Goal: Task Accomplishment & Management: Manage account settings

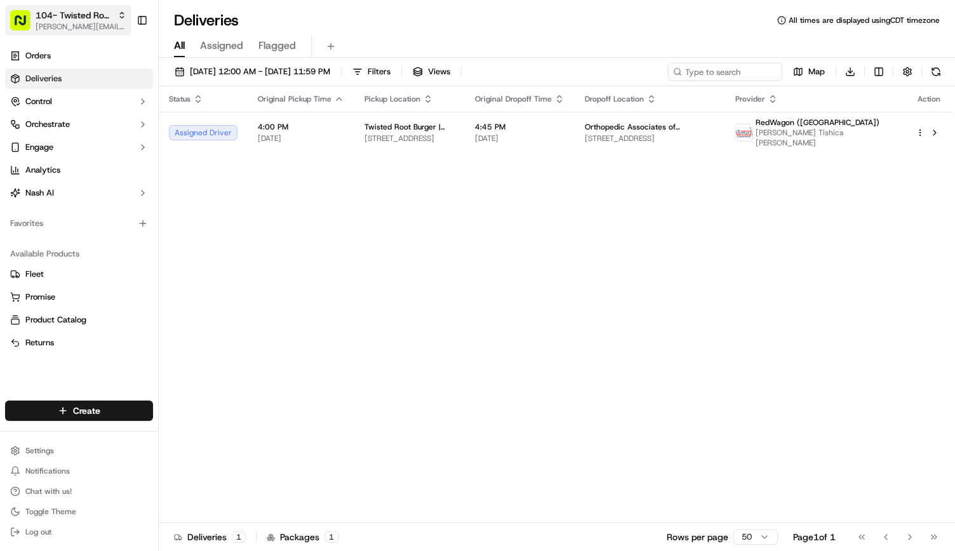
click at [97, 22] on span "[PERSON_NAME][EMAIL_ADDRESS][PERSON_NAME][DOMAIN_NAME]" at bounding box center [81, 27] width 91 height 10
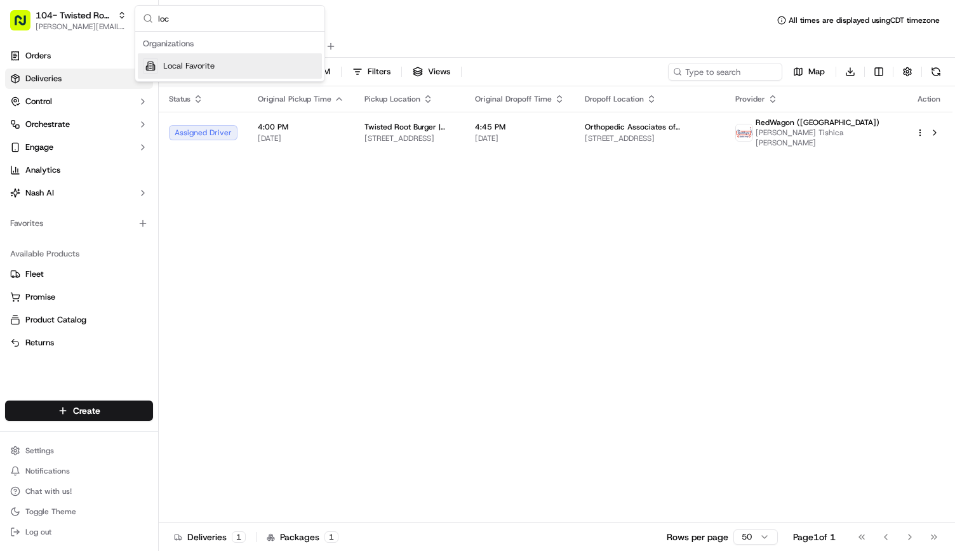
type input "loc"
click at [170, 68] on span "Local Favorite" at bounding box center [188, 65] width 51 height 11
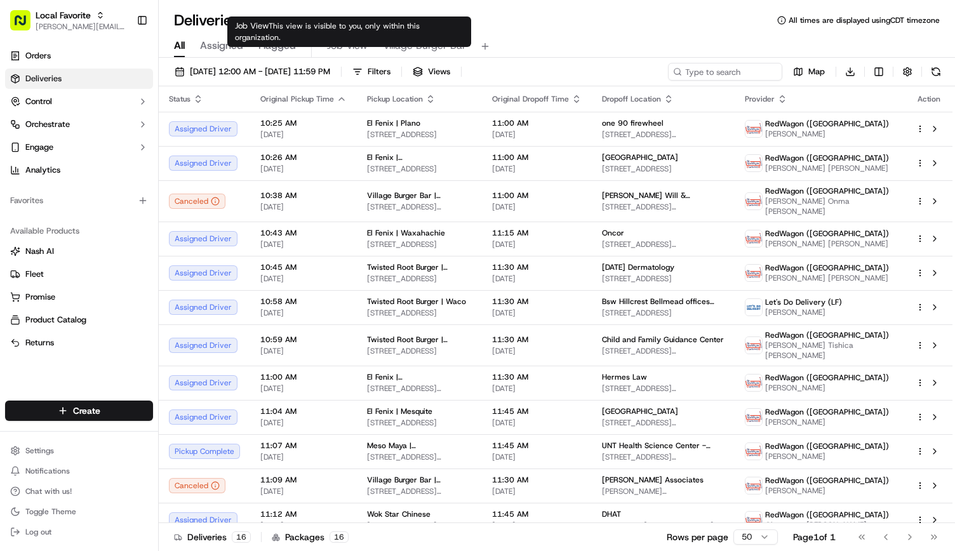
click at [337, 43] on span "Job View" at bounding box center [347, 45] width 41 height 15
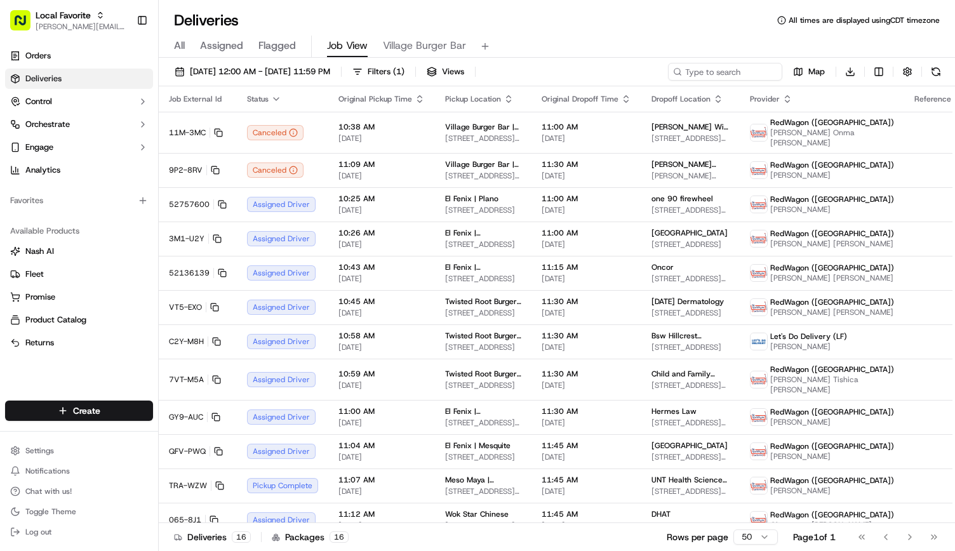
click at [461, 63] on div "09/23/2025 12:00 AM - 09/23/2025 11:59 PM Filters ( 1 ) Views" at bounding box center [322, 72] width 307 height 18
click at [592, 516] on td "11:45 AM 09/23/2025" at bounding box center [587, 520] width 110 height 34
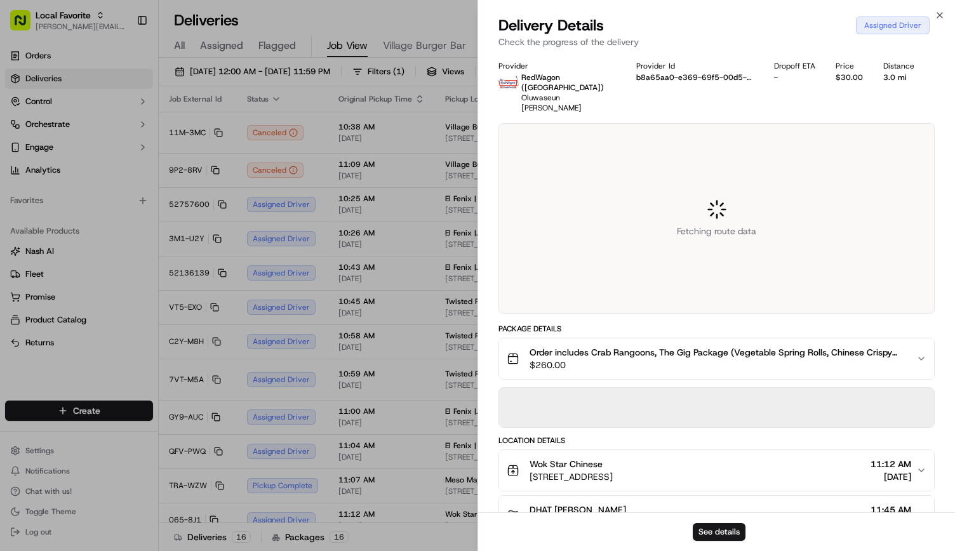
click at [592, 516] on body "Local Favorite andrea.rojas@localfavorite.com Toggle Sidebar Orders Deliveries …" at bounding box center [477, 275] width 955 height 551
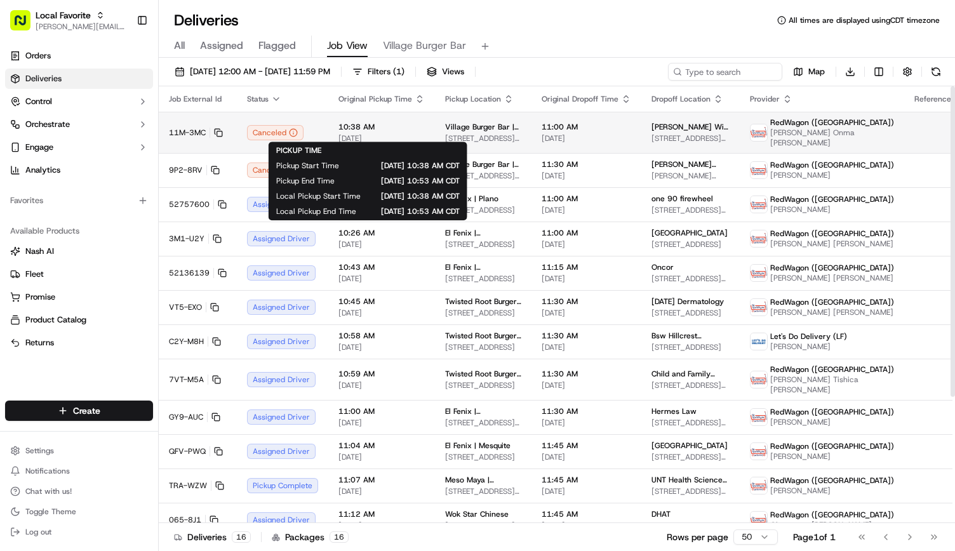
click at [363, 133] on span "[DATE]" at bounding box center [382, 138] width 86 height 10
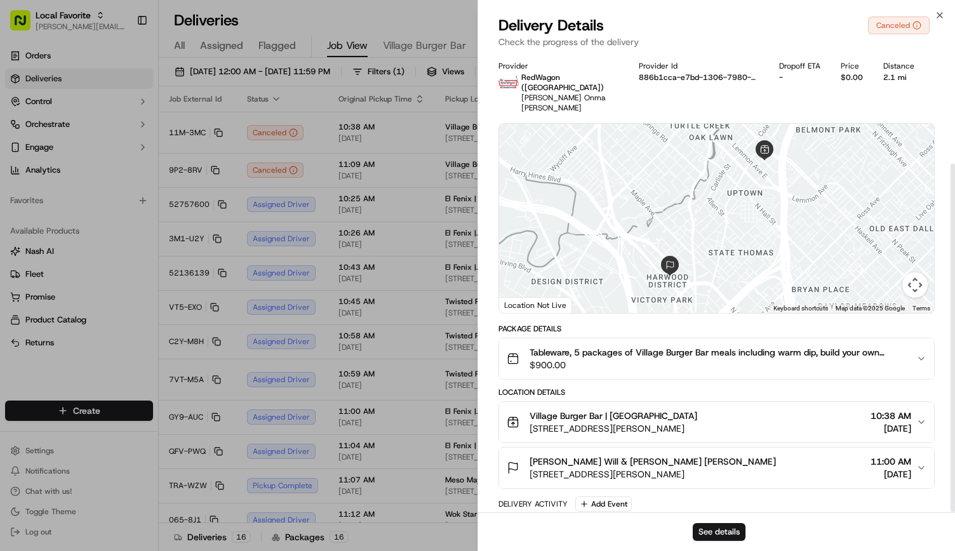
scroll to position [145, 0]
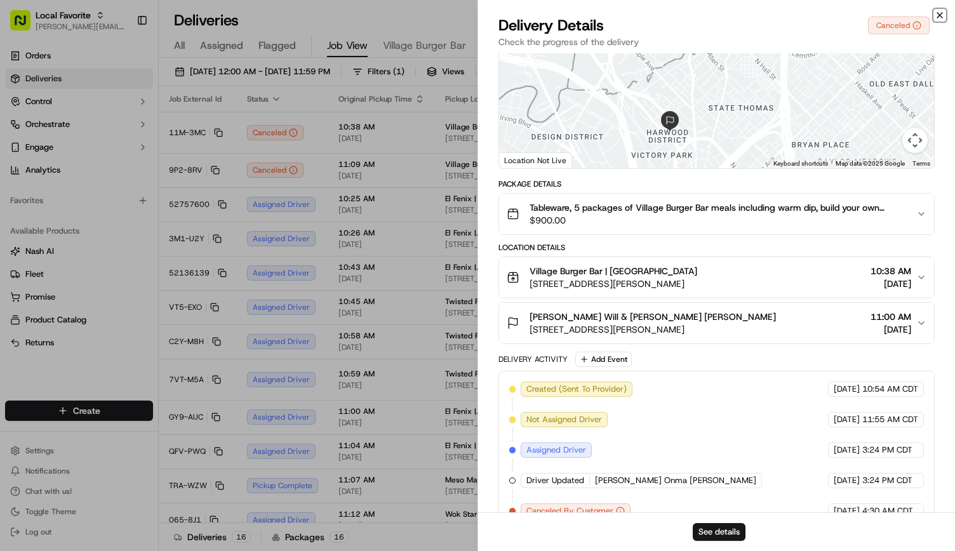
click at [940, 18] on icon "button" at bounding box center [940, 15] width 10 height 10
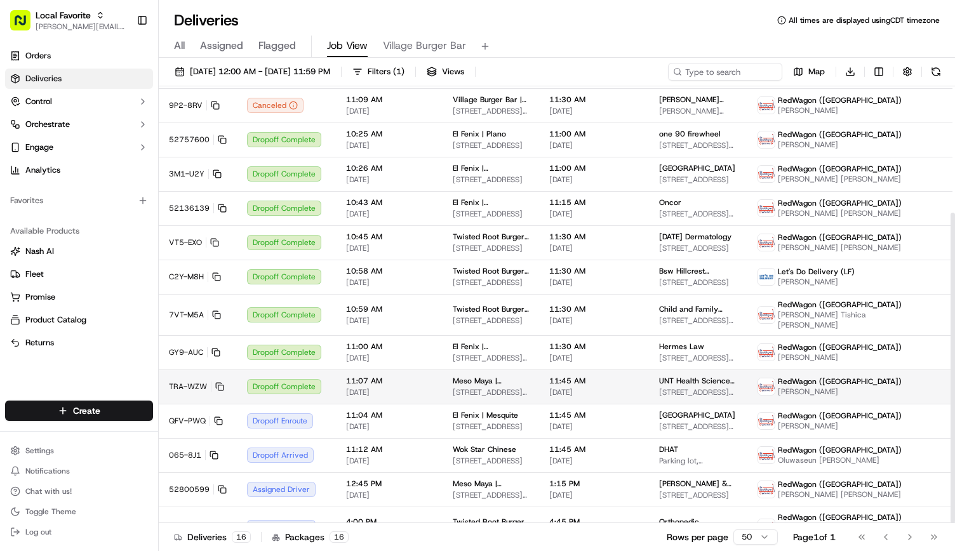
scroll to position [178, 0]
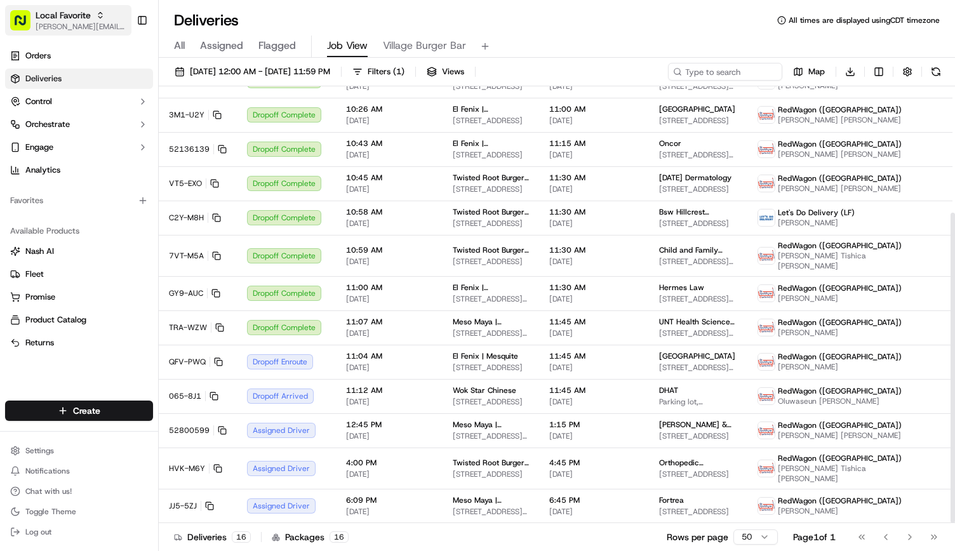
click at [70, 18] on span "Local Favorite" at bounding box center [63, 15] width 55 height 13
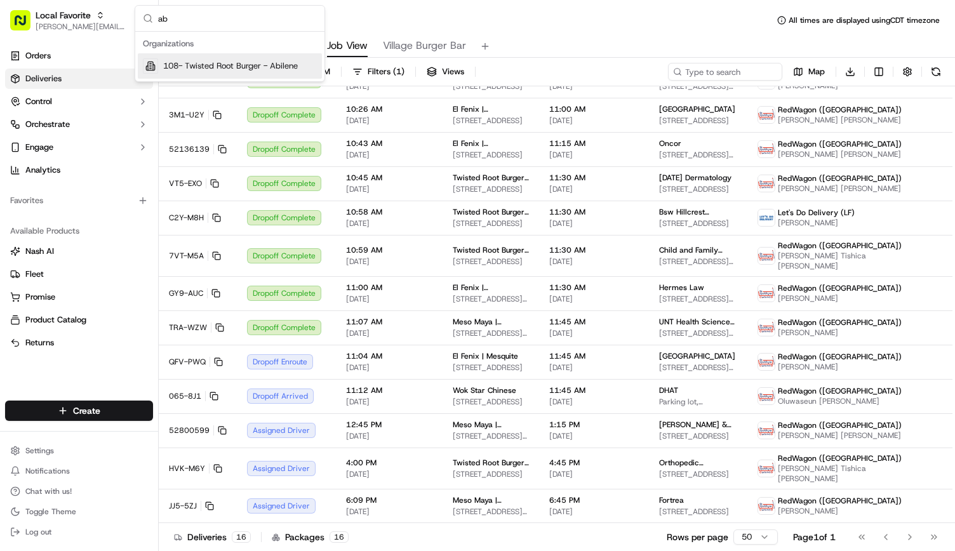
type input "ab"
click at [191, 65] on span "108- Twisted Root Burger - Abilene" at bounding box center [230, 65] width 135 height 11
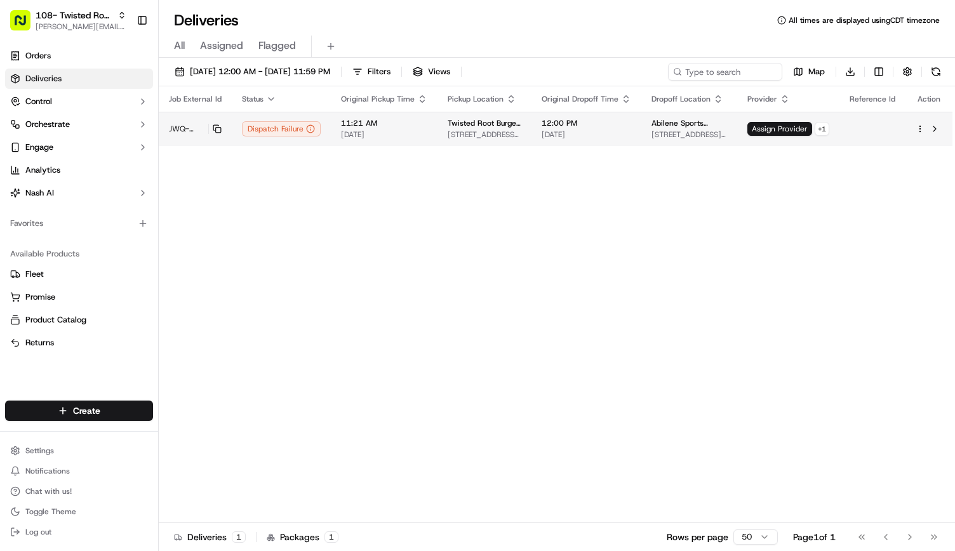
click at [537, 133] on td "12:00 PM 09/23/2025" at bounding box center [587, 129] width 110 height 34
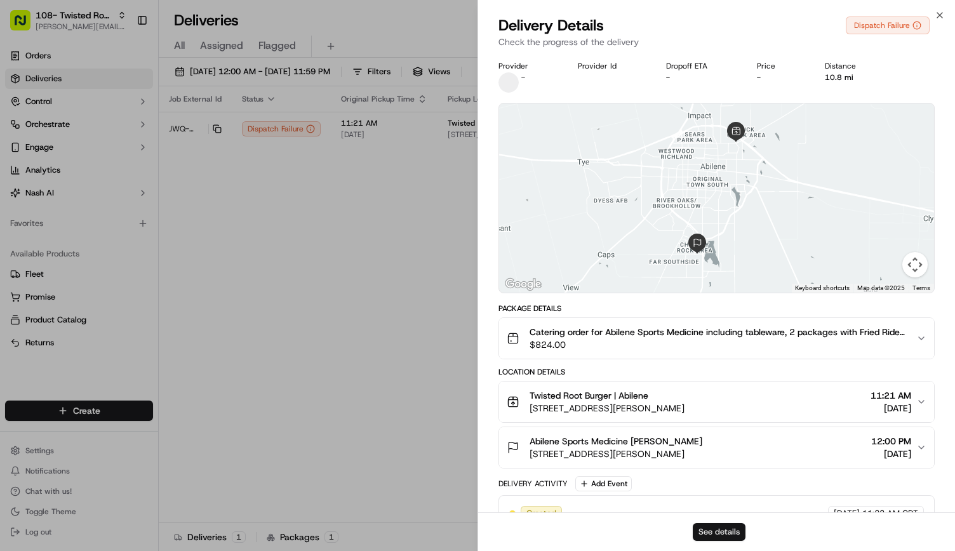
click at [718, 534] on button "See details" at bounding box center [719, 532] width 53 height 18
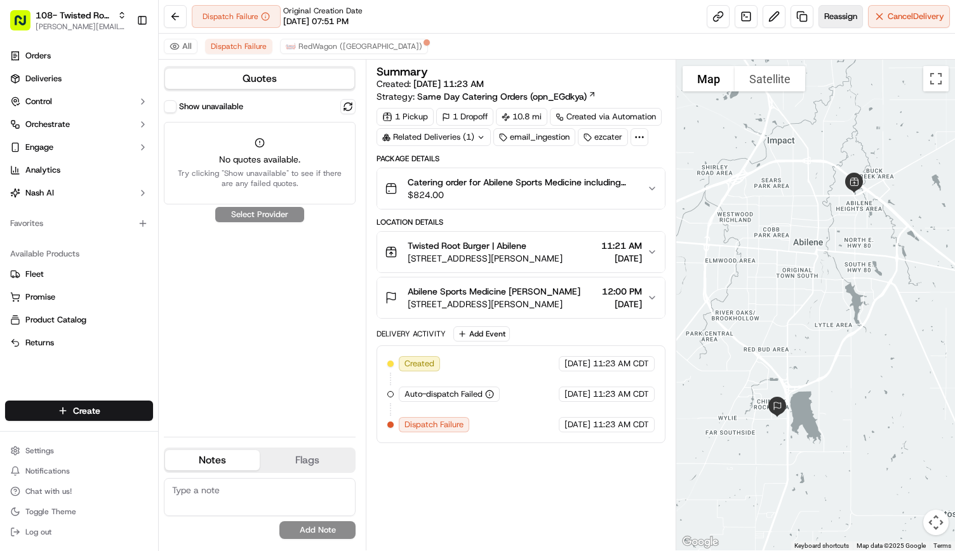
click at [840, 17] on span "Reassign" at bounding box center [840, 16] width 33 height 11
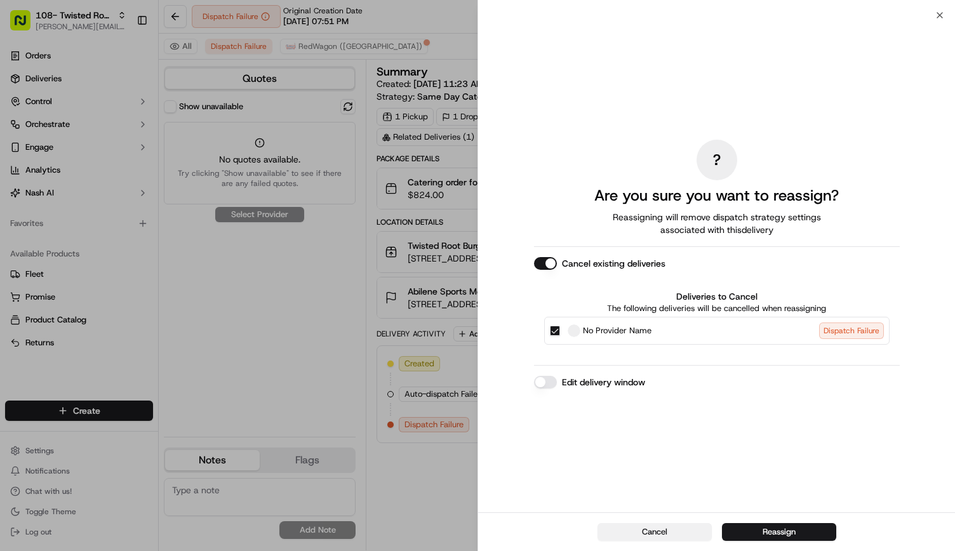
click at [676, 537] on button "Cancel" at bounding box center [655, 532] width 114 height 18
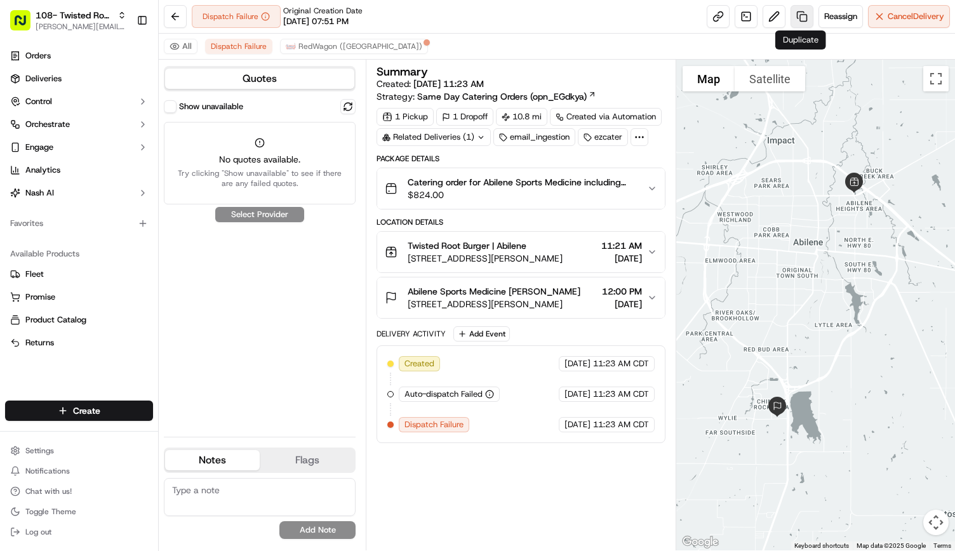
click at [798, 18] on link at bounding box center [802, 16] width 23 height 23
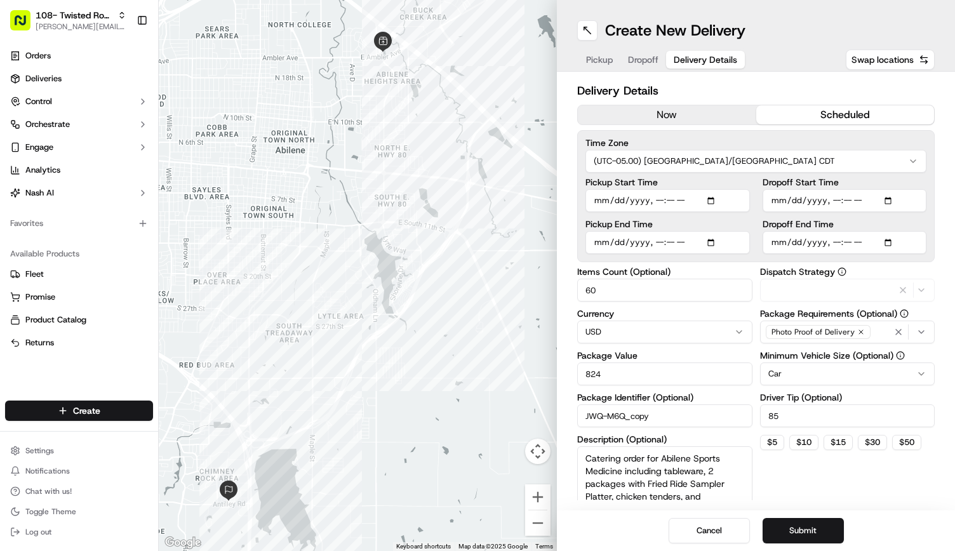
click at [718, 58] on span "Delivery Details" at bounding box center [706, 59] width 64 height 13
click at [656, 107] on button "now" at bounding box center [667, 114] width 178 height 19
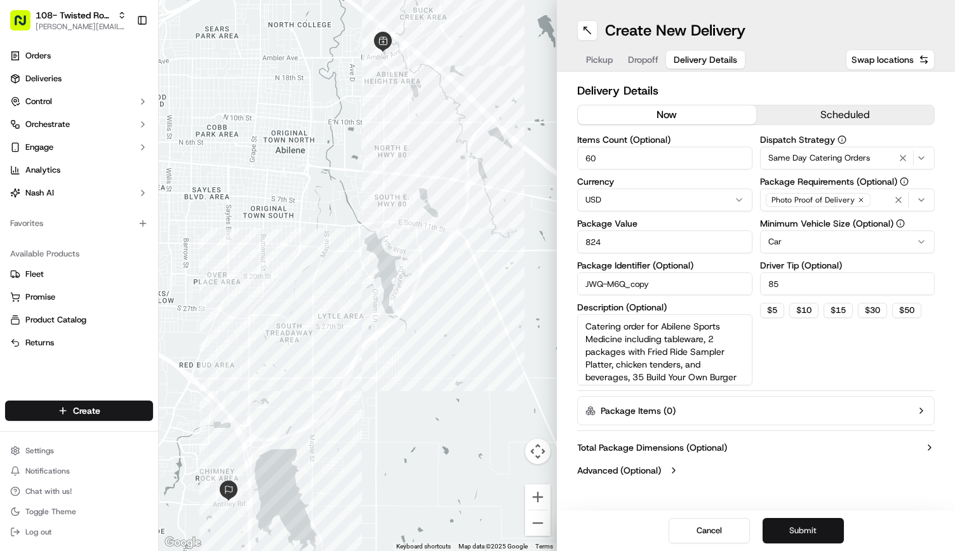
click at [810, 541] on button "Submit" at bounding box center [803, 530] width 81 height 25
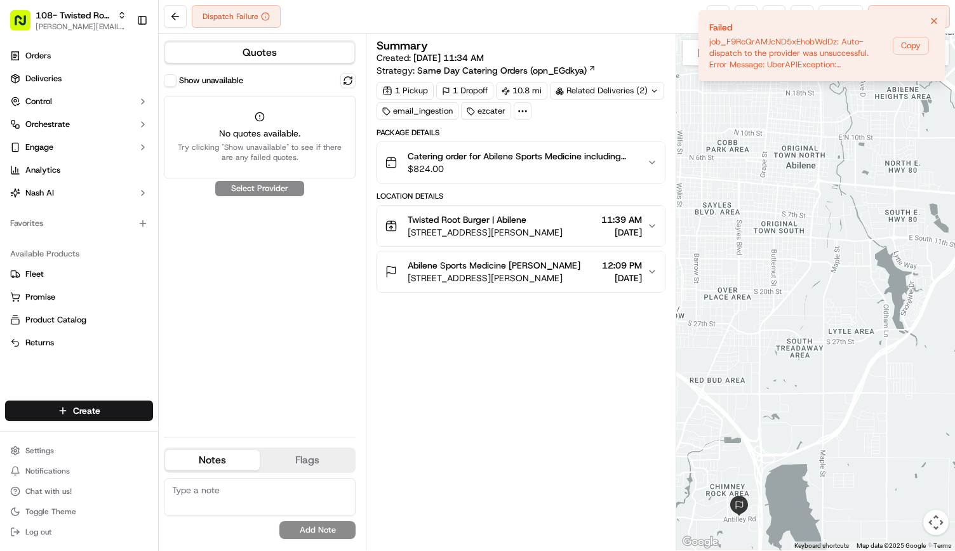
click at [932, 17] on icon "Notifications (F8)" at bounding box center [934, 21] width 10 height 10
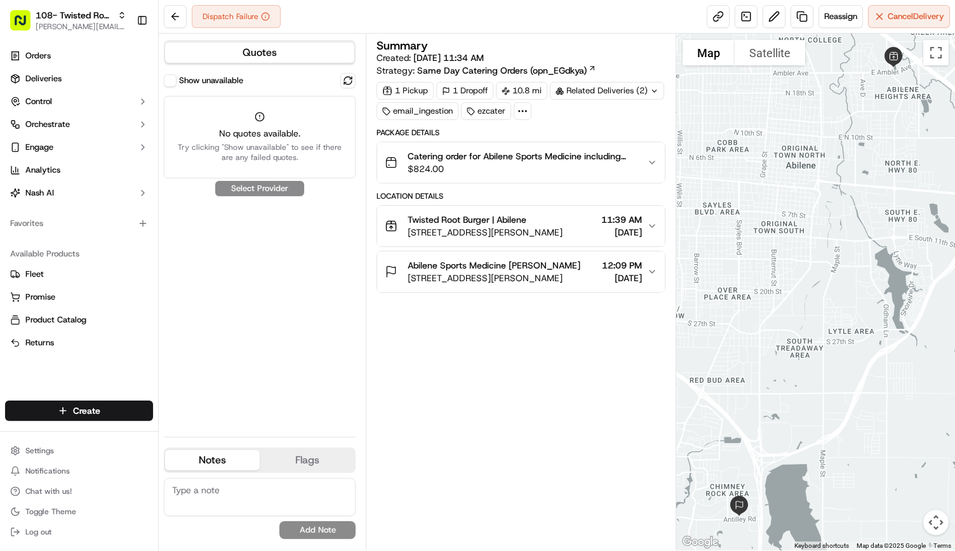
click at [262, 54] on button "Quotes" at bounding box center [259, 53] width 189 height 20
click at [878, 13] on button "Cancel Delivery" at bounding box center [909, 16] width 82 height 23
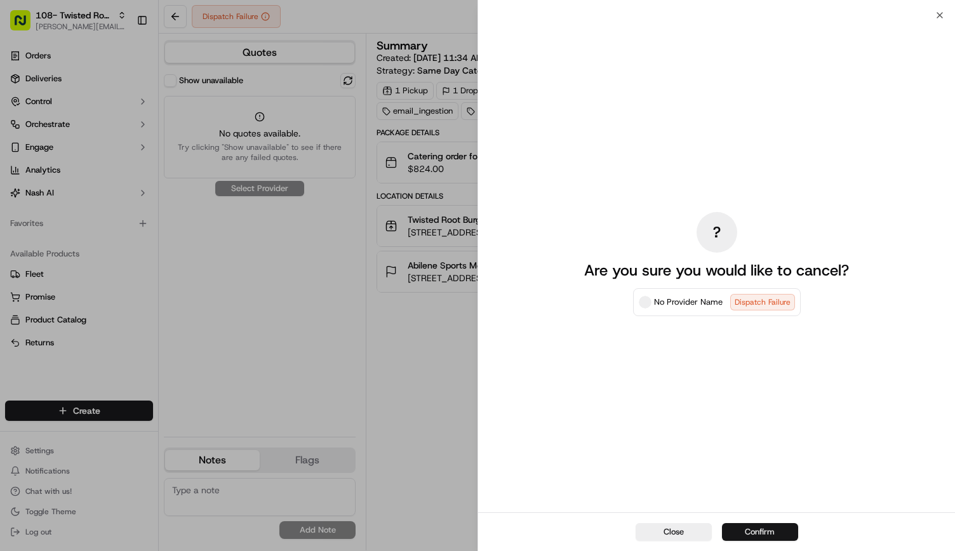
click at [761, 533] on button "Confirm" at bounding box center [760, 532] width 76 height 18
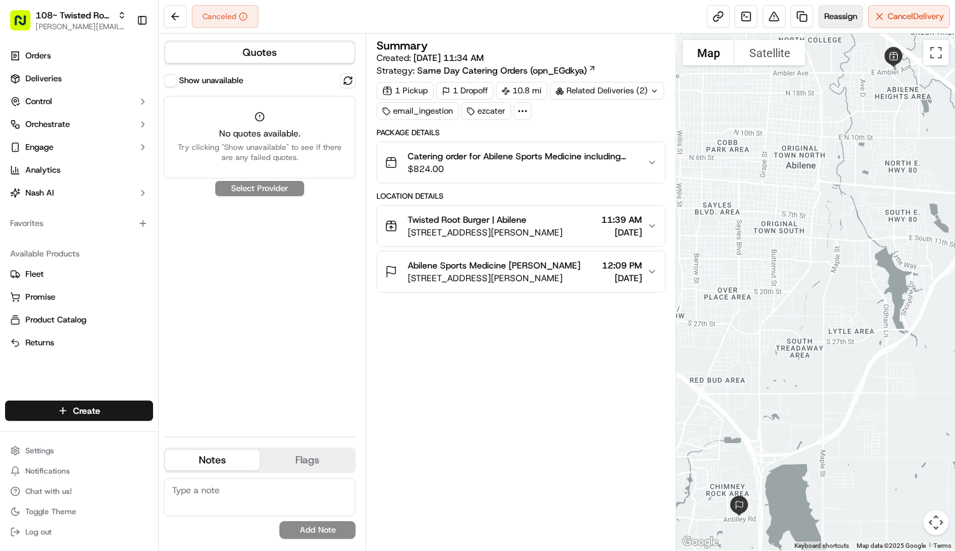
click at [847, 23] on button "Reassign" at bounding box center [841, 16] width 44 height 23
click at [166, 16] on button at bounding box center [175, 16] width 23 height 23
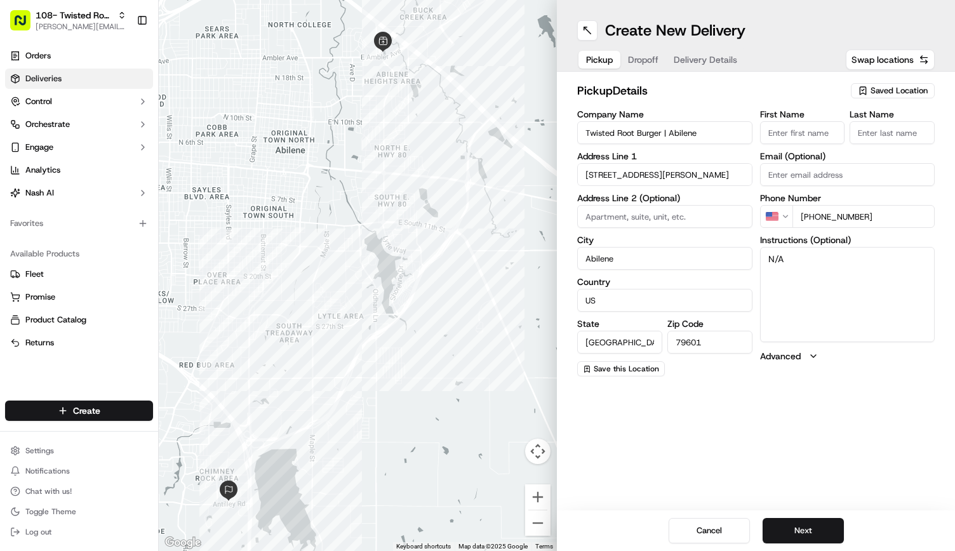
click at [70, 70] on link "Deliveries" at bounding box center [79, 79] width 148 height 20
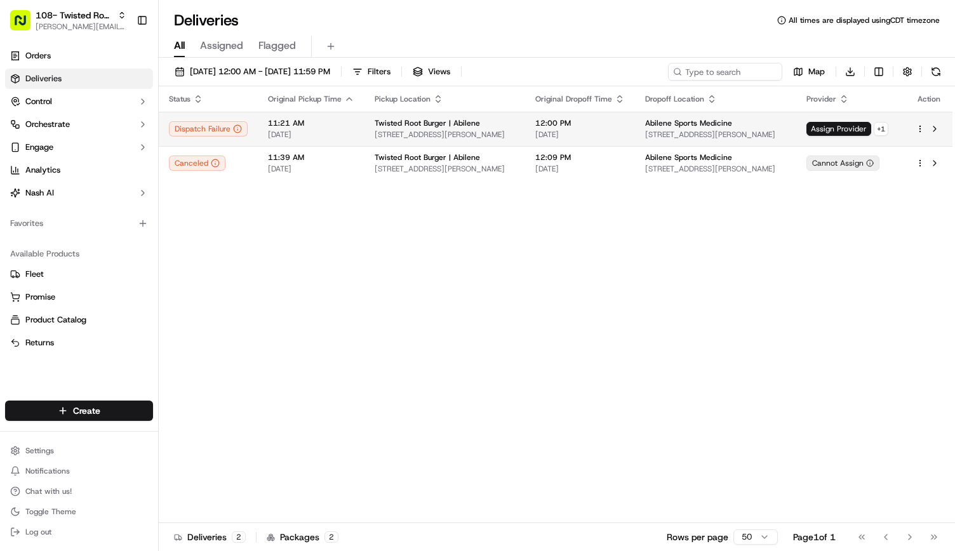
click at [365, 137] on td "Twisted Root Burger | Abilene 2419 N Judge Ely Blvd, Abilene, TX 79601, USA" at bounding box center [445, 129] width 161 height 34
click at [422, 126] on span "Twisted Root Burger | Abilene" at bounding box center [427, 123] width 105 height 10
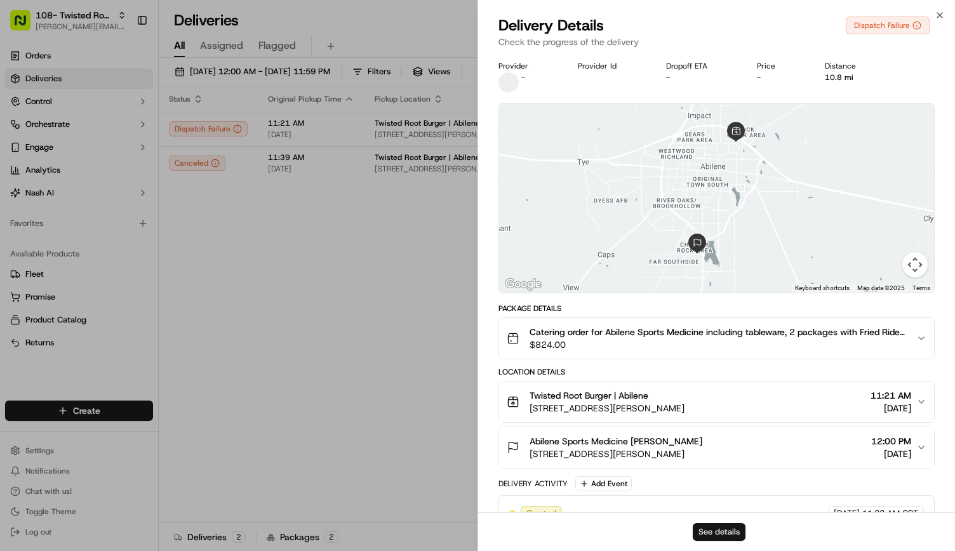
click at [730, 527] on button "See details" at bounding box center [719, 532] width 53 height 18
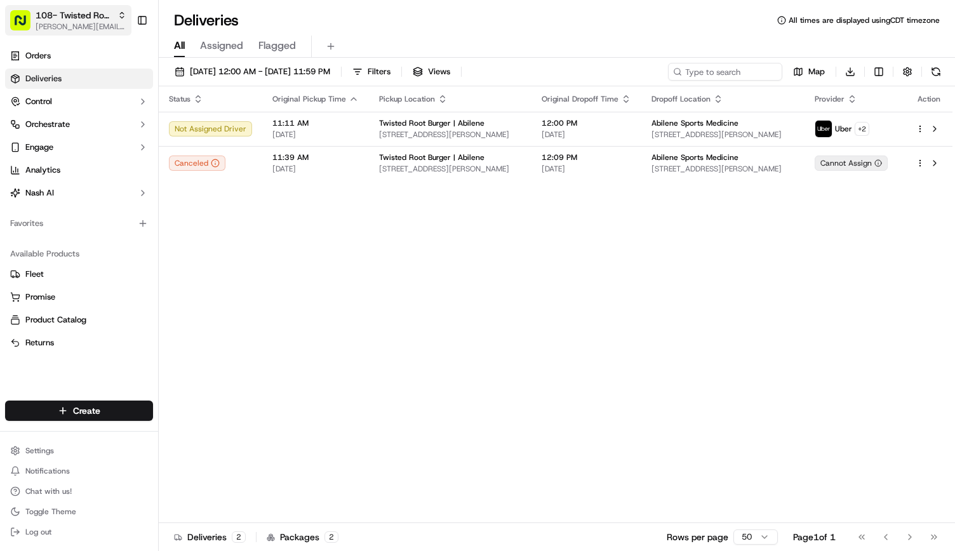
click at [86, 21] on span "108- Twisted Root Burger - Abilene" at bounding box center [74, 15] width 77 height 13
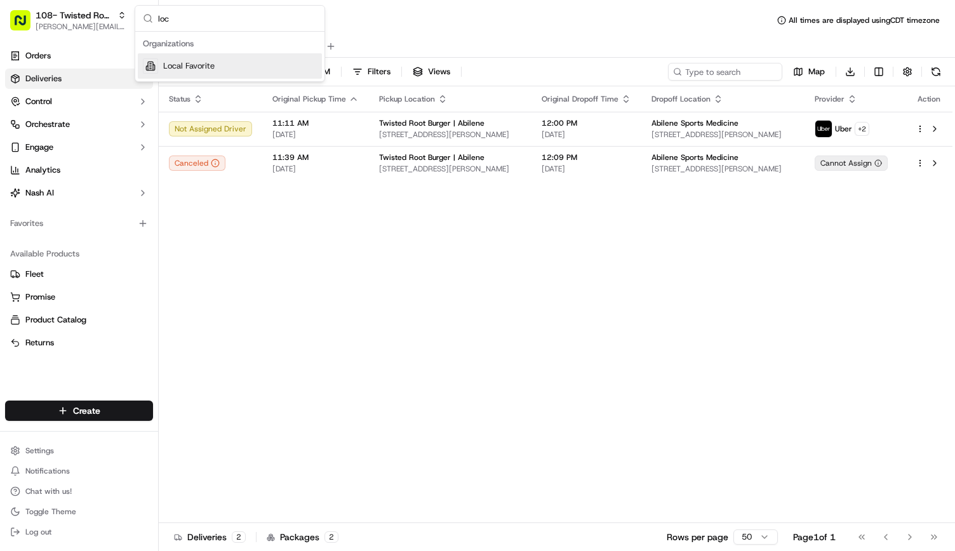
type input "loc"
click at [178, 70] on span "Local Favorite" at bounding box center [188, 65] width 51 height 11
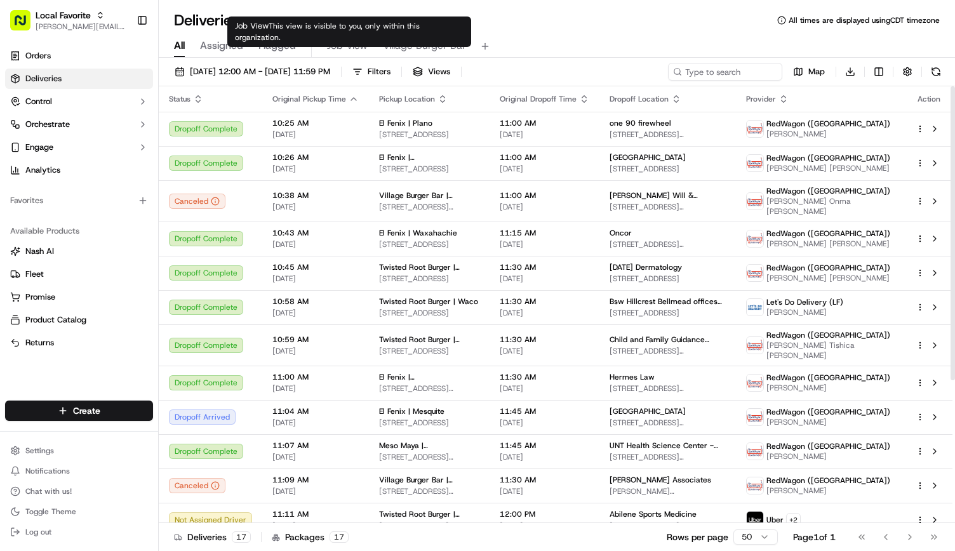
click at [347, 37] on button "Job View" at bounding box center [347, 47] width 41 height 22
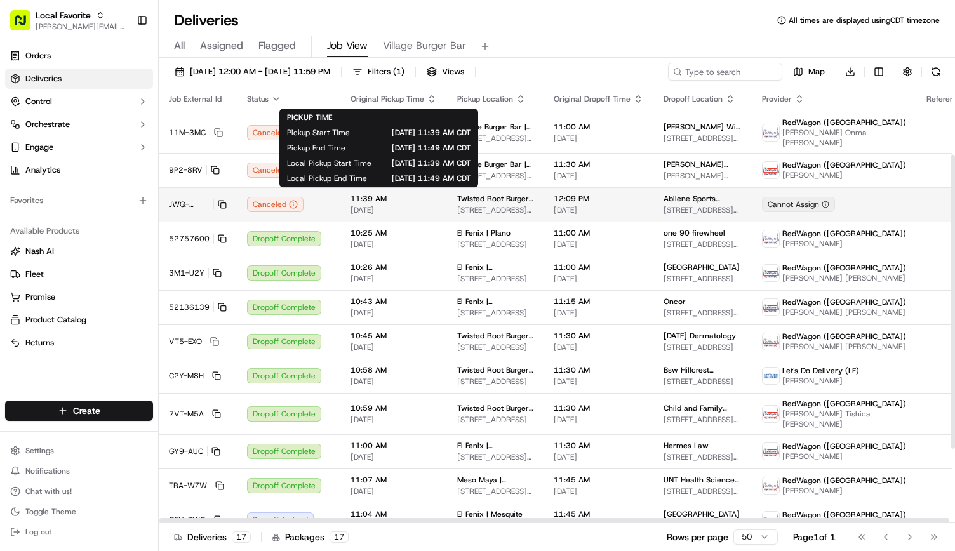
scroll to position [212, 0]
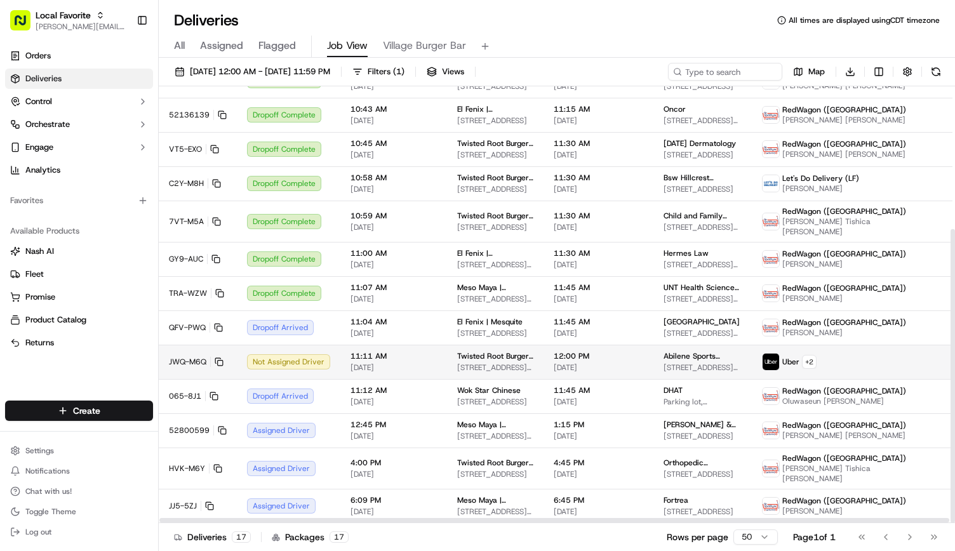
click at [431, 345] on td "11:11 AM 09/23/2025" at bounding box center [393, 362] width 107 height 34
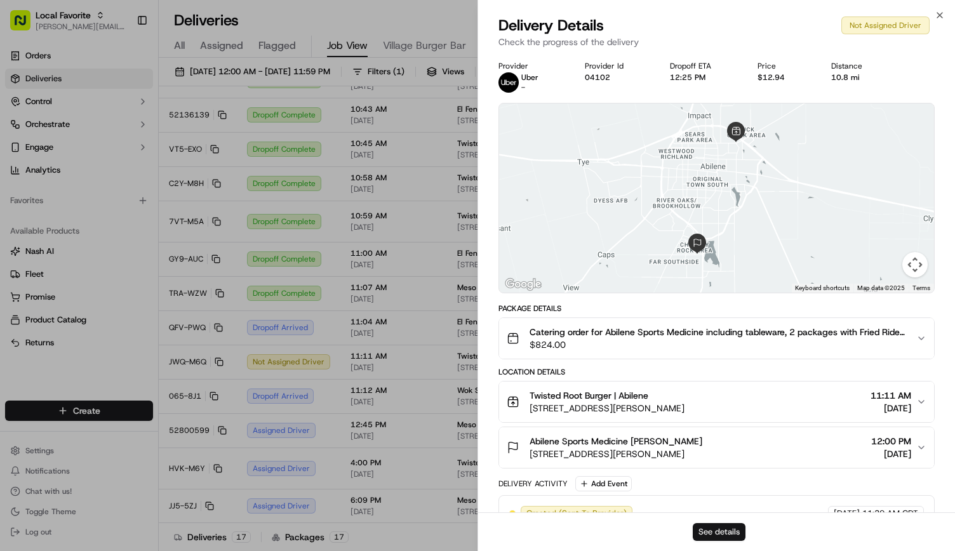
click at [723, 530] on button "See details" at bounding box center [719, 532] width 53 height 18
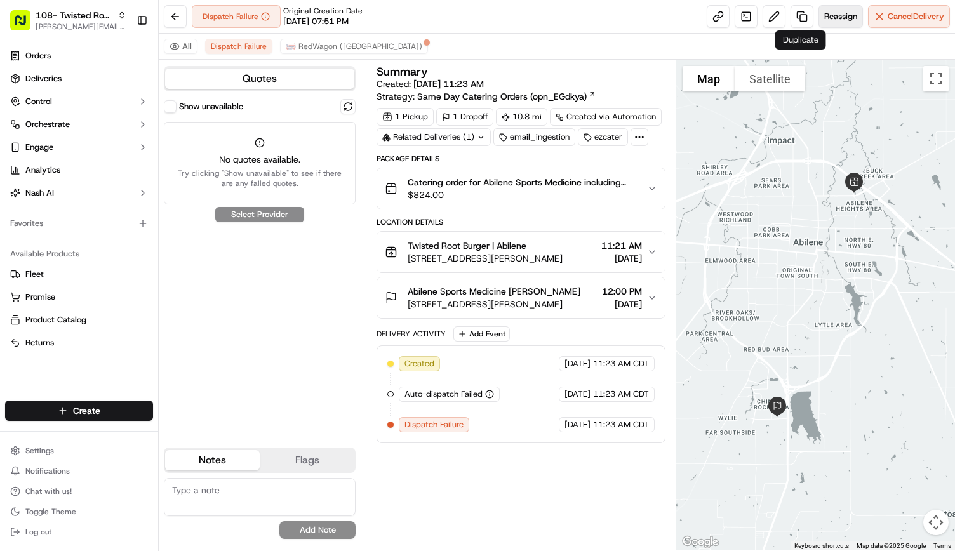
click at [848, 17] on span "Reassign" at bounding box center [840, 16] width 33 height 11
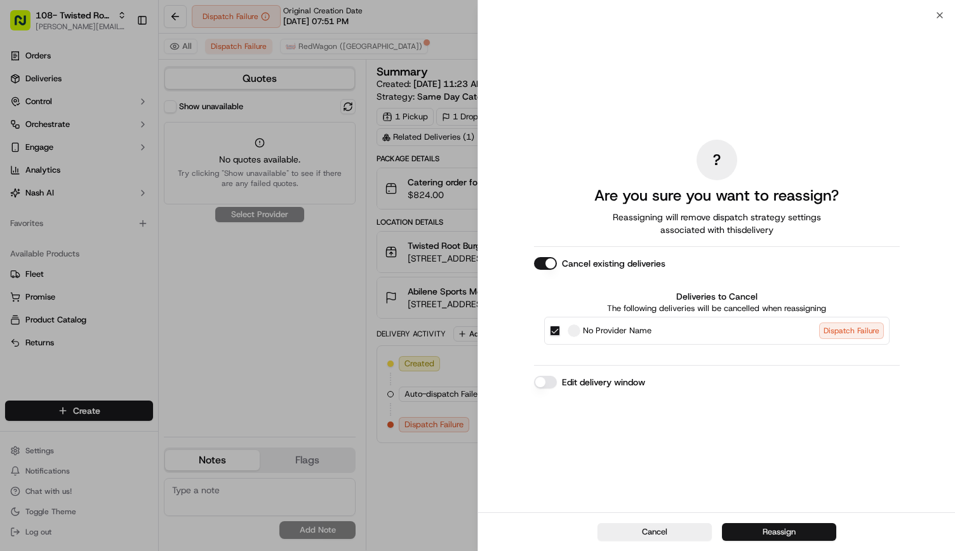
click at [763, 530] on button "Reassign" at bounding box center [779, 532] width 114 height 18
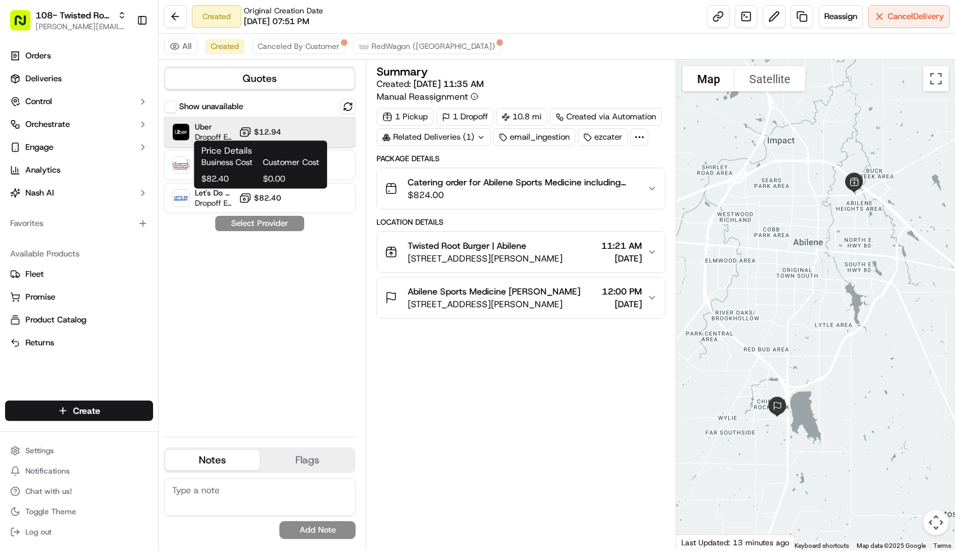
click at [229, 129] on span "Uber" at bounding box center [214, 127] width 39 height 10
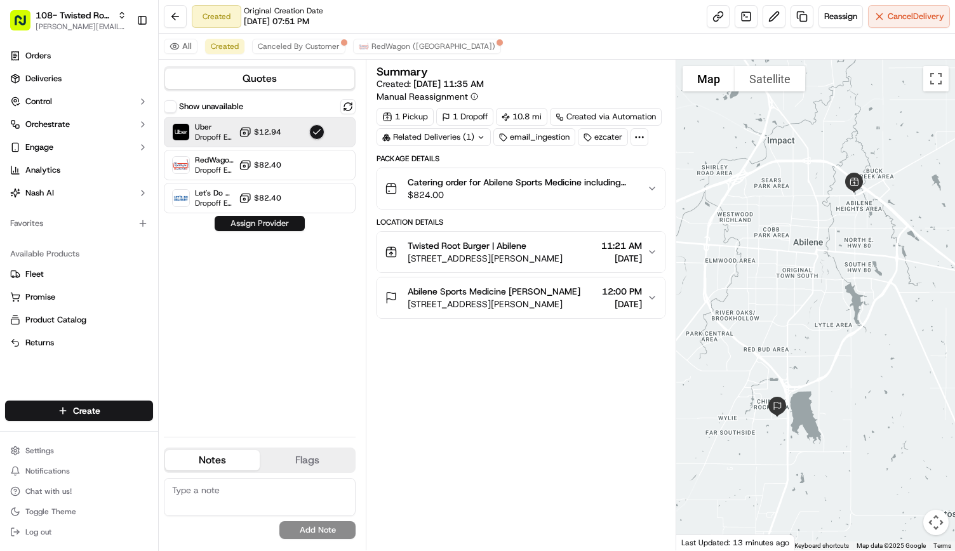
click at [258, 224] on button "Assign Provider" at bounding box center [260, 223] width 90 height 15
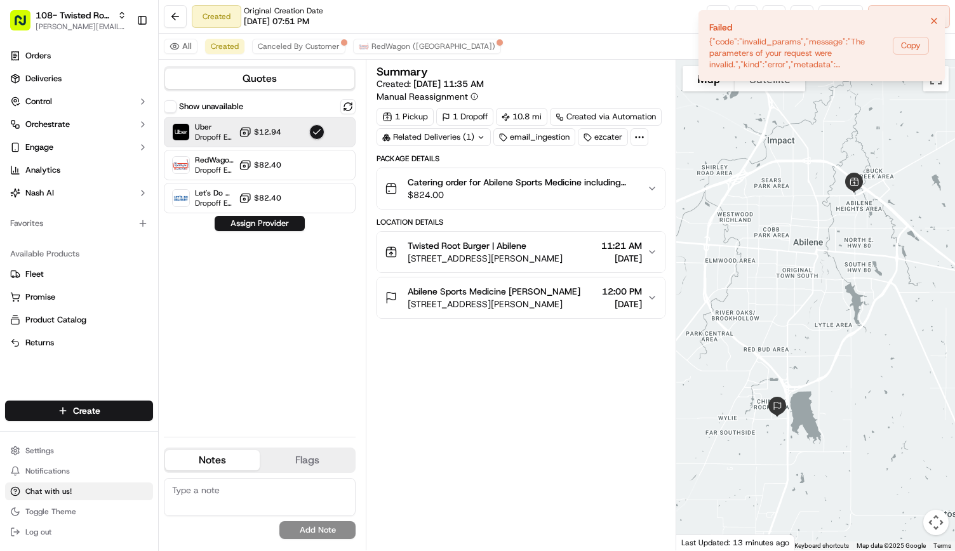
click at [76, 490] on button "Chat with us!" at bounding box center [79, 492] width 148 height 18
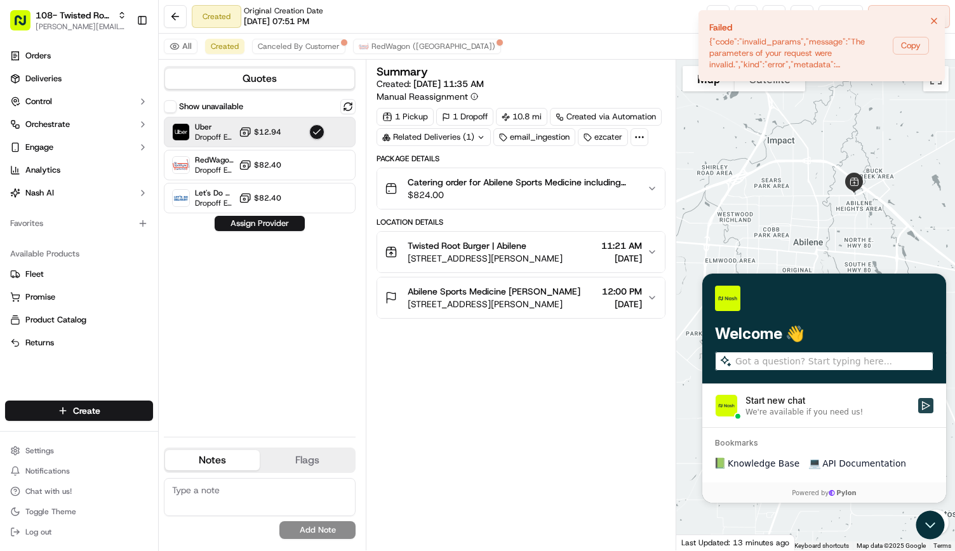
click at [921, 408] on icon "Start new chat" at bounding box center [926, 405] width 10 height 10
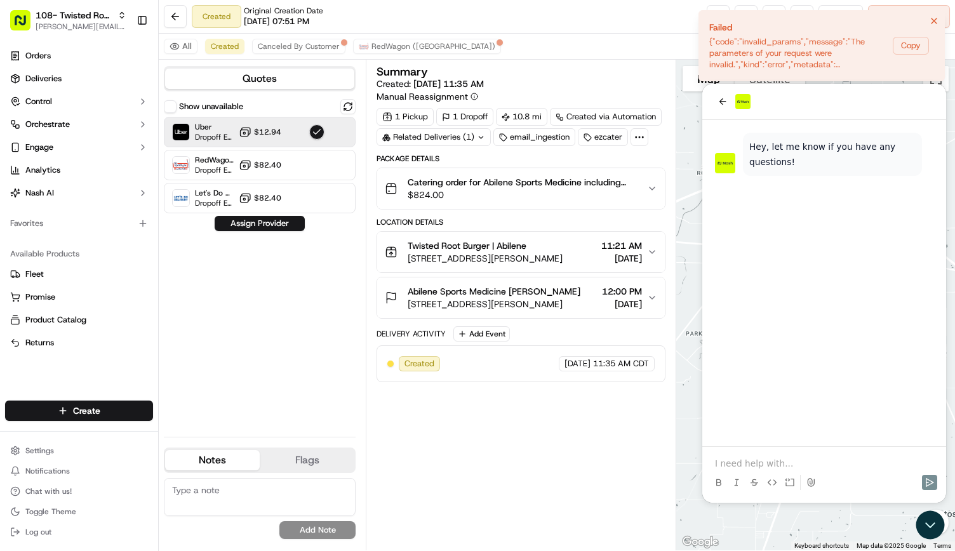
click at [336, 303] on div "Show unavailable Uber Dropoff ETA 41 minutes $12.94 RedWagon (Dallas) Dropoff E…" at bounding box center [260, 263] width 192 height 328
click at [299, 220] on button "Assign Provider" at bounding box center [260, 223] width 90 height 15
click at [933, 21] on icon "Notifications (F8)" at bounding box center [934, 21] width 10 height 10
click at [930, 16] on icon "Notifications (F8)" at bounding box center [934, 21] width 10 height 10
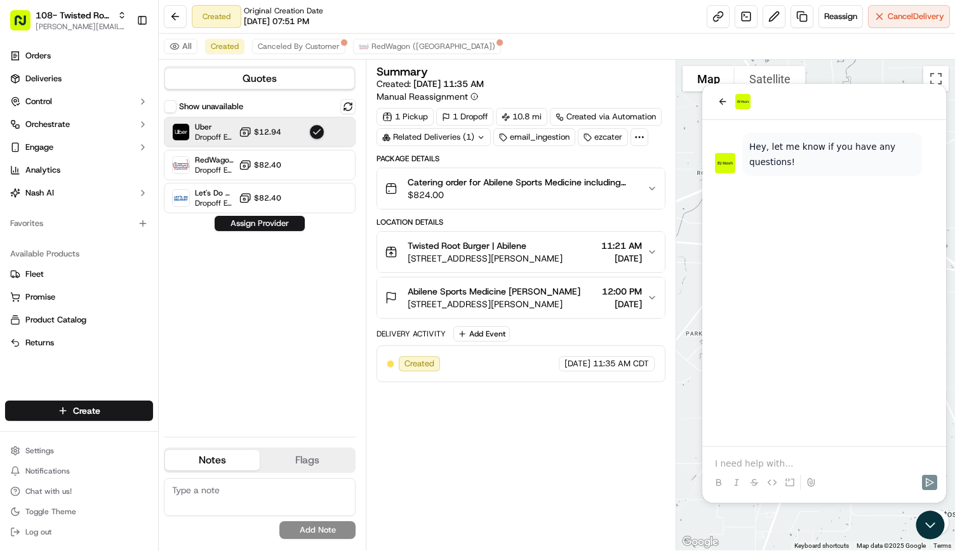
click at [737, 458] on p at bounding box center [824, 463] width 218 height 13
click at [392, 0] on div "Created Original Creation Date 09/22/2025 07:51 PM Reassign Cancel Delivery" at bounding box center [557, 17] width 796 height 34
click at [827, 464] on p "hello can you please help assign an uber driver or someone asap for this order" at bounding box center [824, 457] width 218 height 25
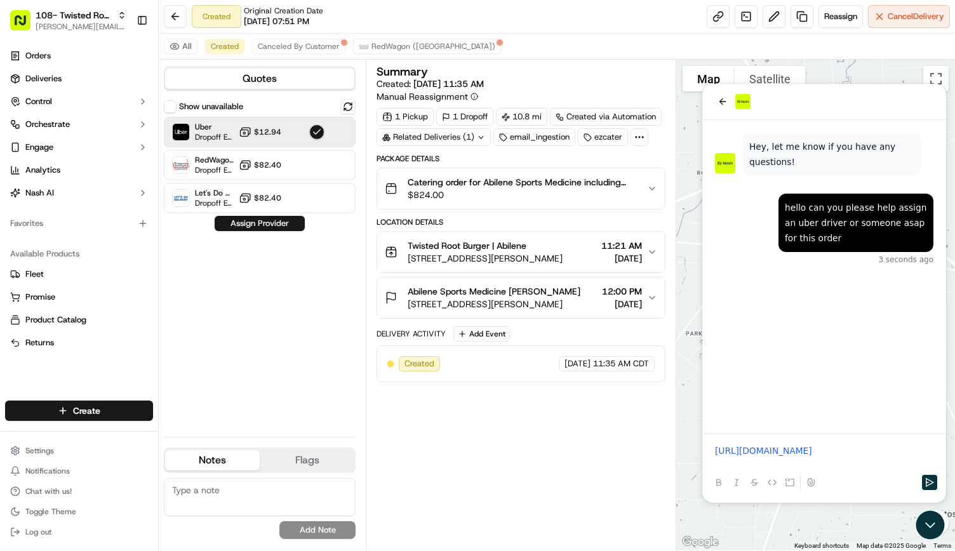
click at [890, 461] on p at bounding box center [824, 463] width 218 height 13
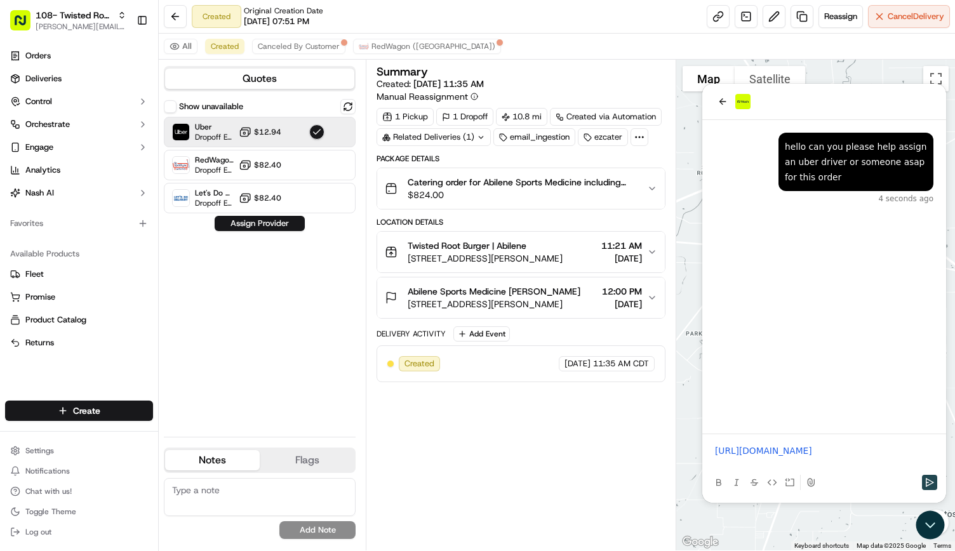
click at [936, 485] on button "Send" at bounding box center [929, 482] width 15 height 15
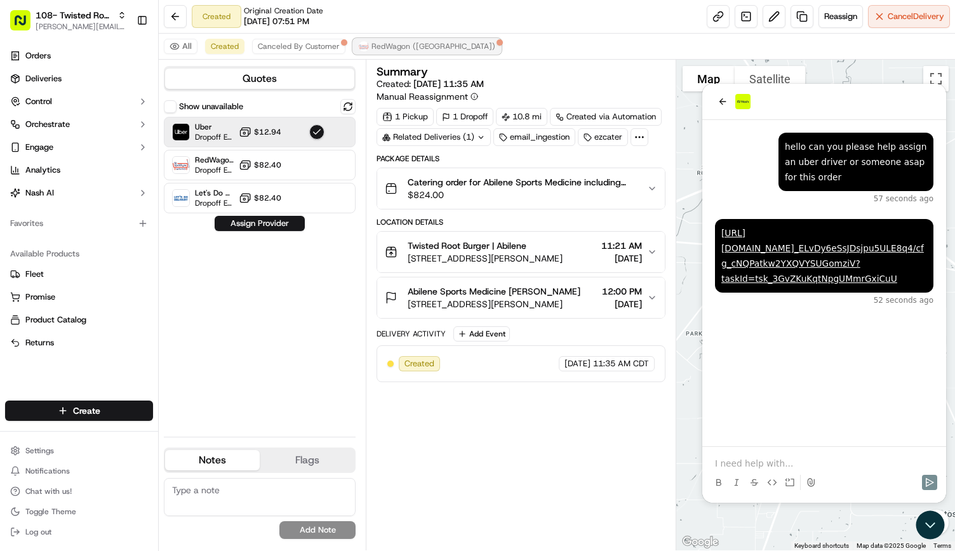
click at [384, 50] on span "RedWagon ([GEOGRAPHIC_DATA])" at bounding box center [434, 46] width 124 height 10
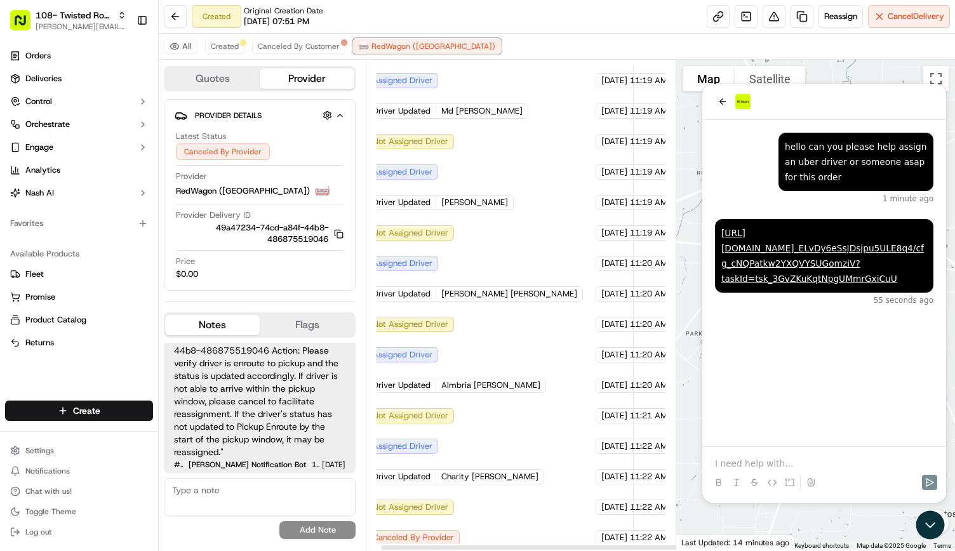
scroll to position [436, 0]
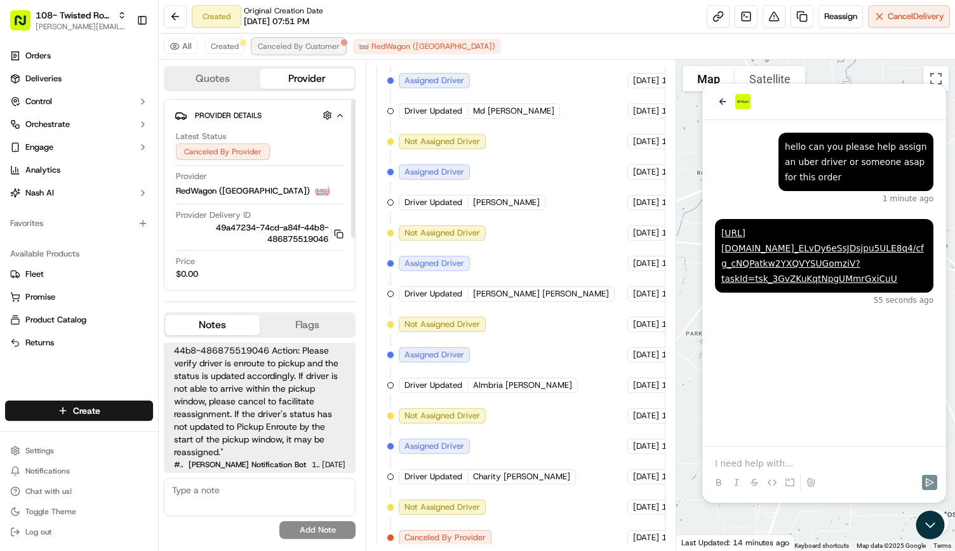
click at [318, 46] on span "Canceled By Customer" at bounding box center [299, 46] width 82 height 10
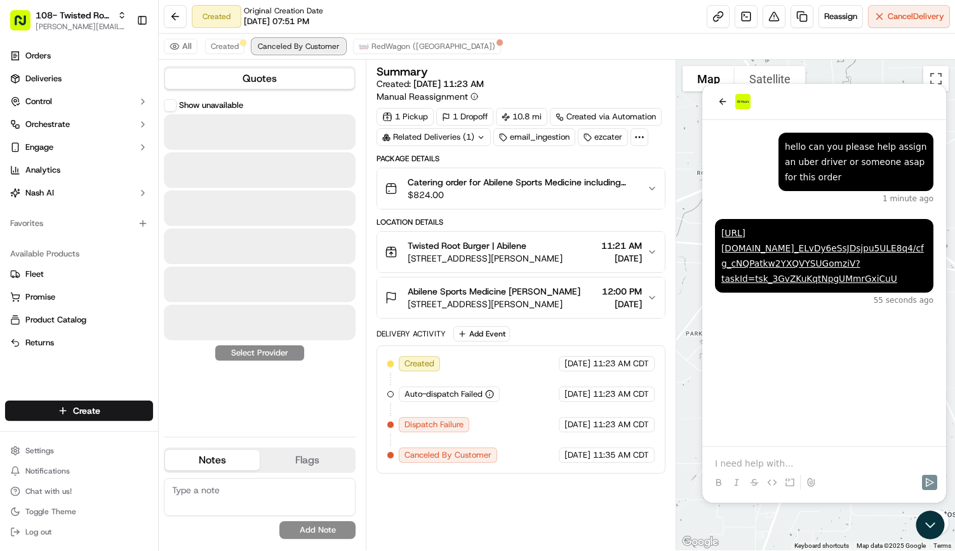
scroll to position [0, 0]
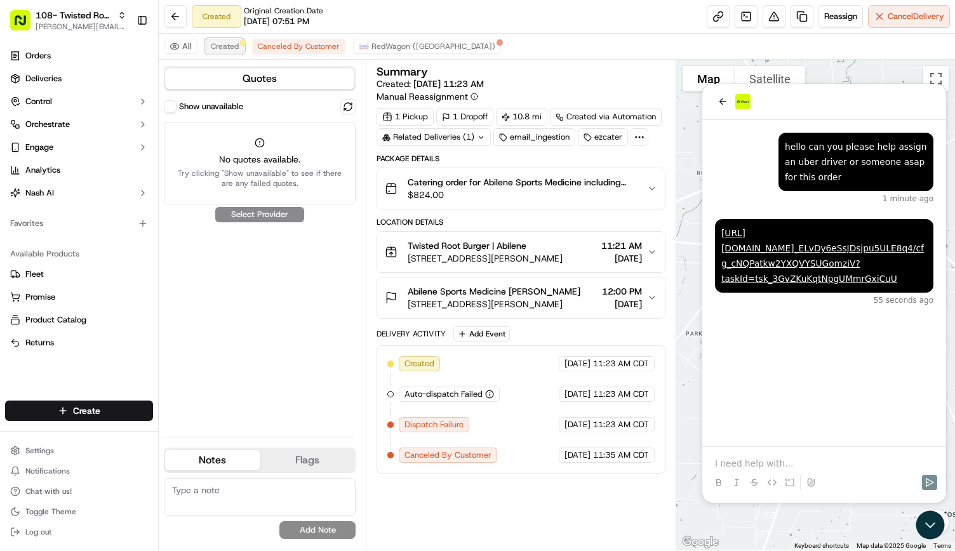
click at [228, 44] on span "Created" at bounding box center [225, 46] width 28 height 10
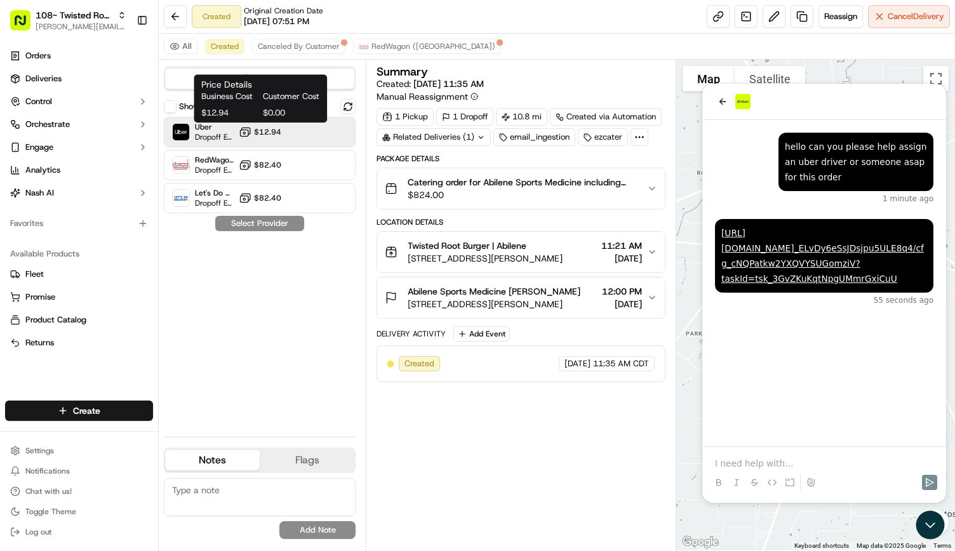
click at [253, 133] on button "$12.94" at bounding box center [260, 132] width 43 height 13
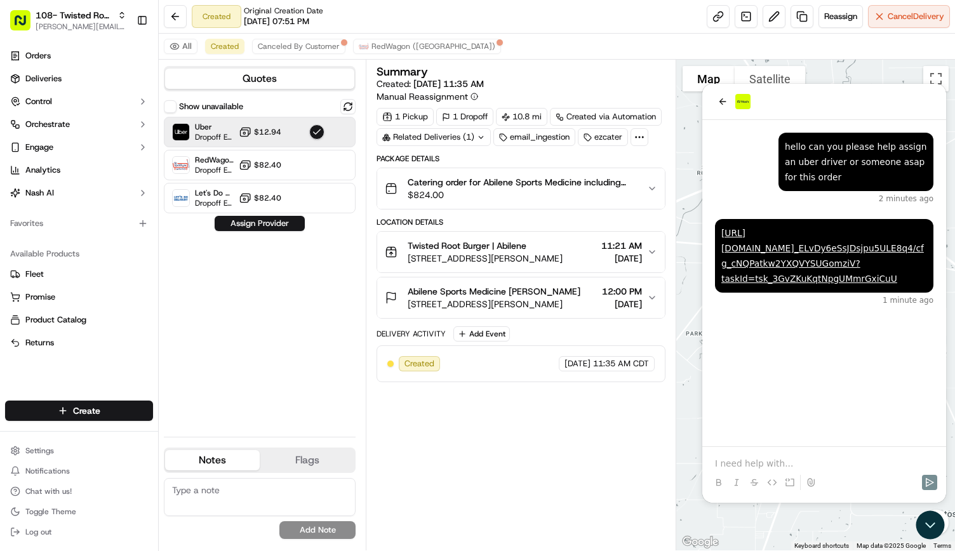
click at [305, 450] on button "Flags" at bounding box center [307, 460] width 95 height 20
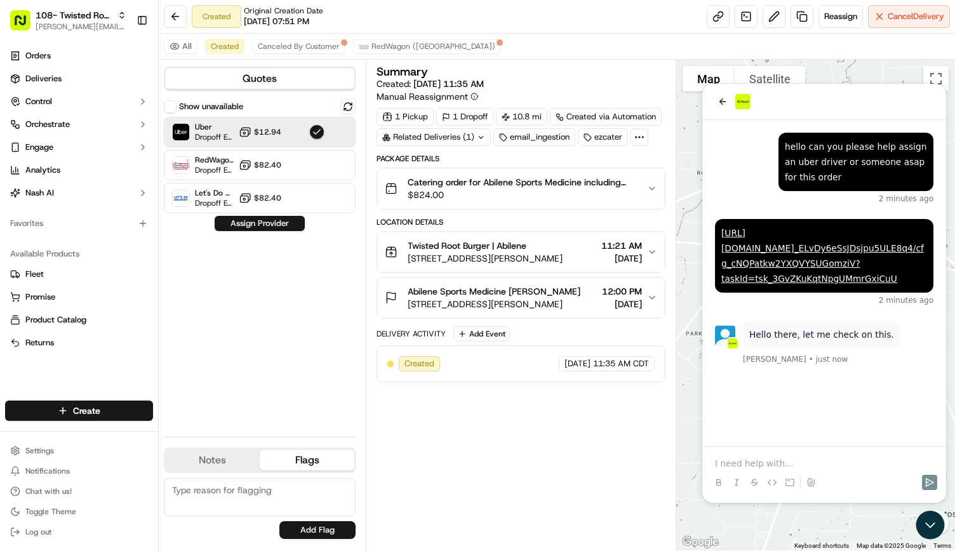
click at [761, 457] on p at bounding box center [824, 463] width 218 height 13
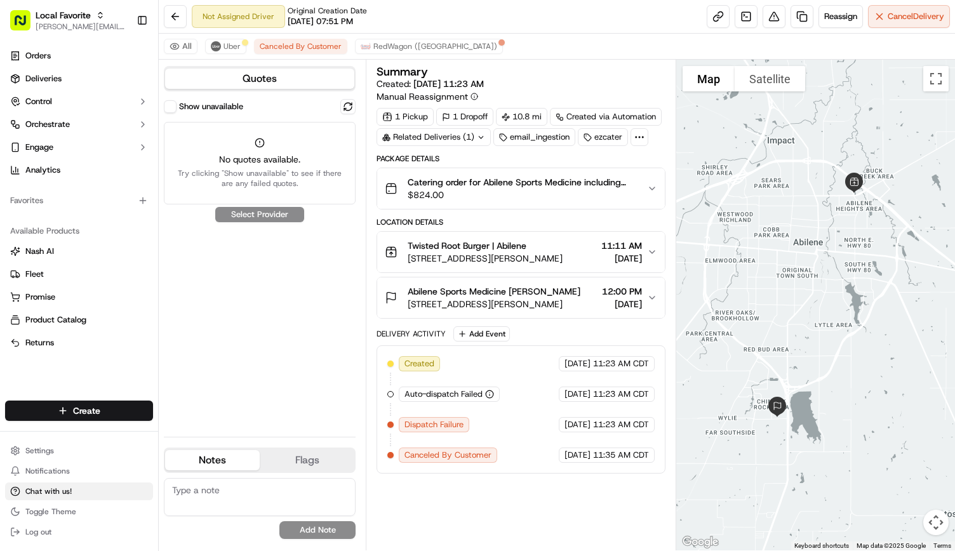
click at [60, 491] on span "Chat with us!" at bounding box center [48, 491] width 46 height 10
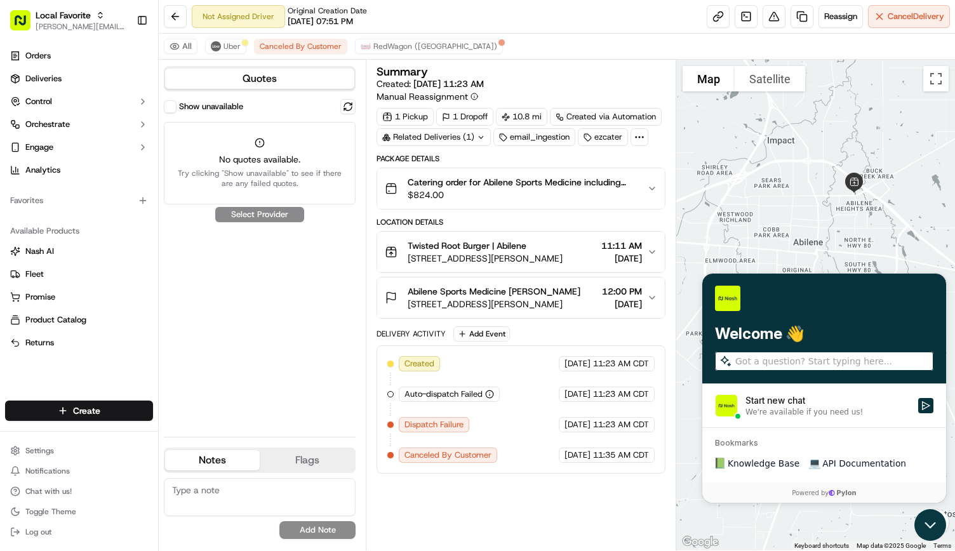
click at [936, 512] on icon "Open customer support" at bounding box center [931, 497] width 32 height 32
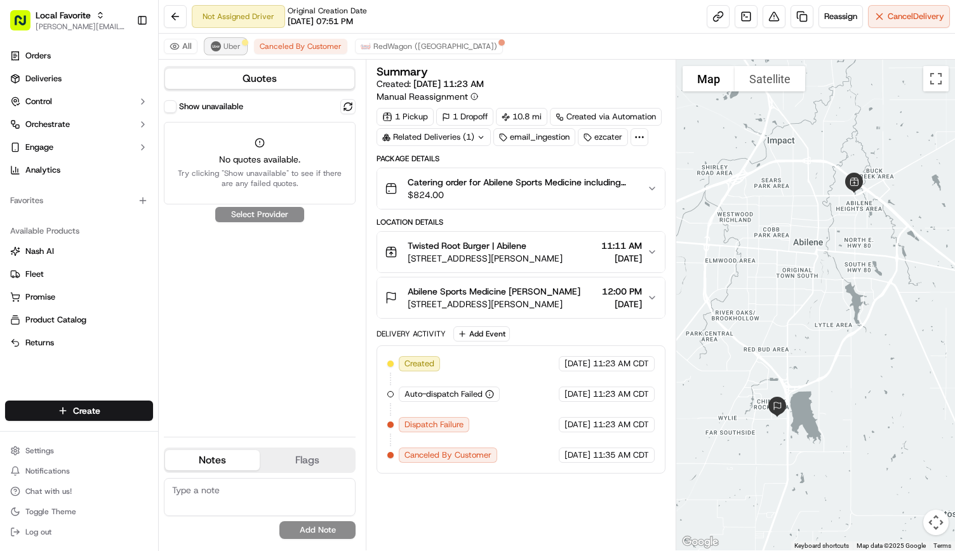
click at [229, 49] on span "Uber" at bounding box center [232, 46] width 17 height 10
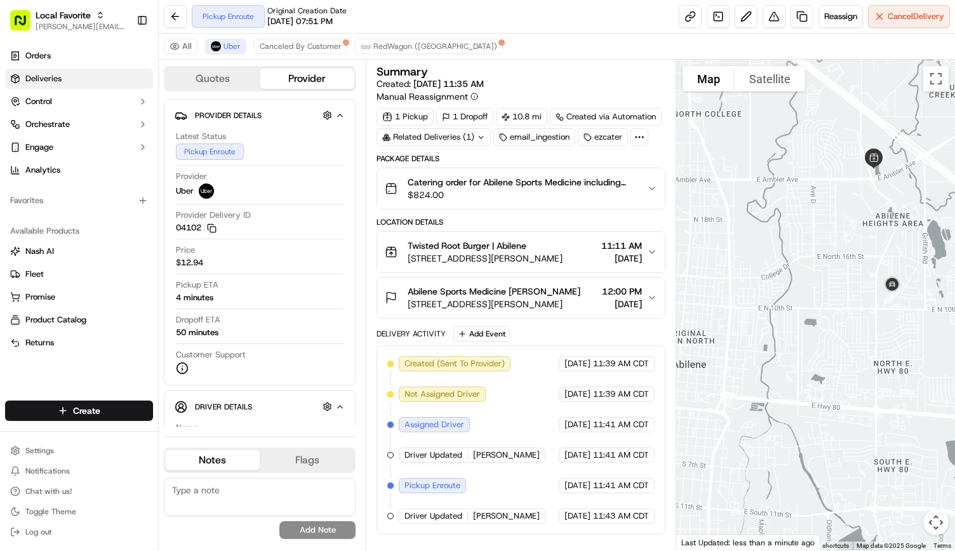
click at [70, 79] on link "Deliveries" at bounding box center [79, 79] width 148 height 20
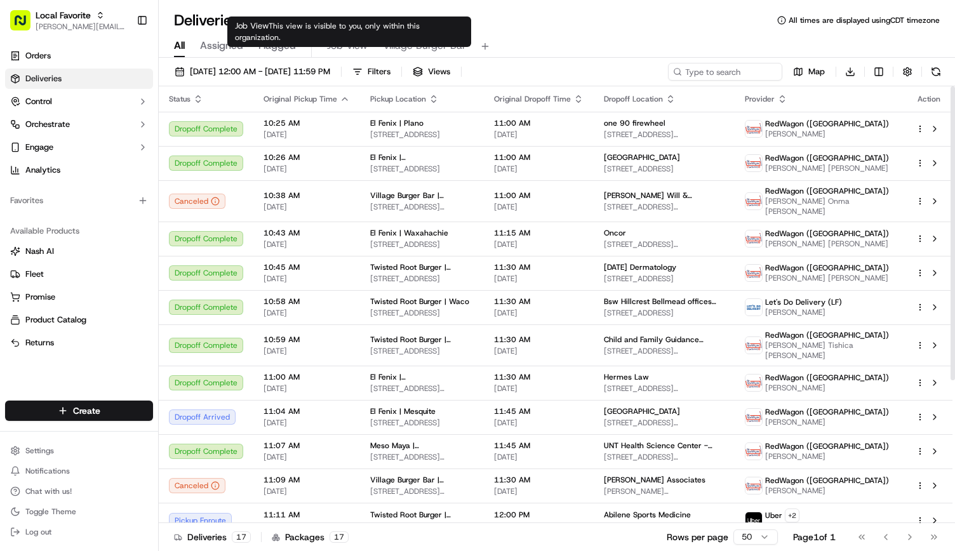
click at [344, 51] on span "Job View" at bounding box center [347, 45] width 41 height 15
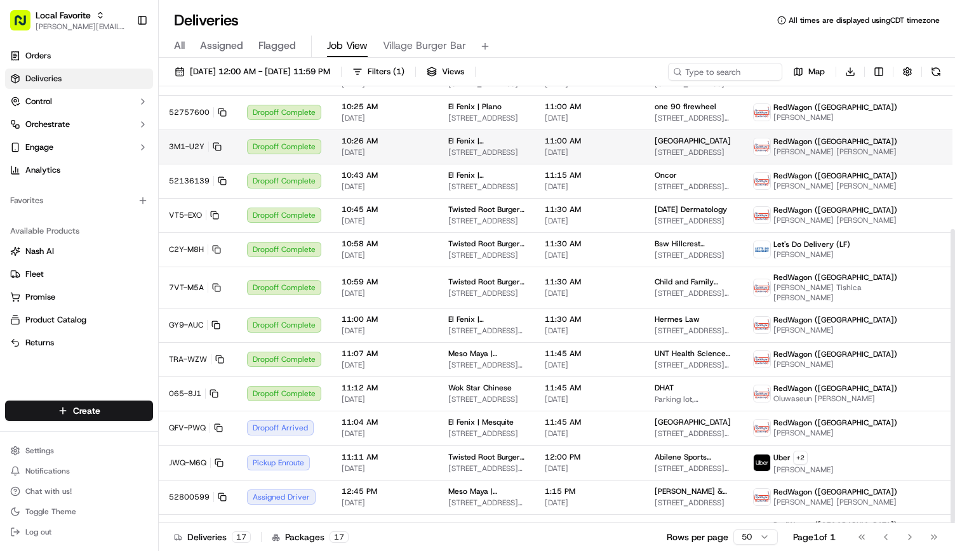
scroll to position [212, 0]
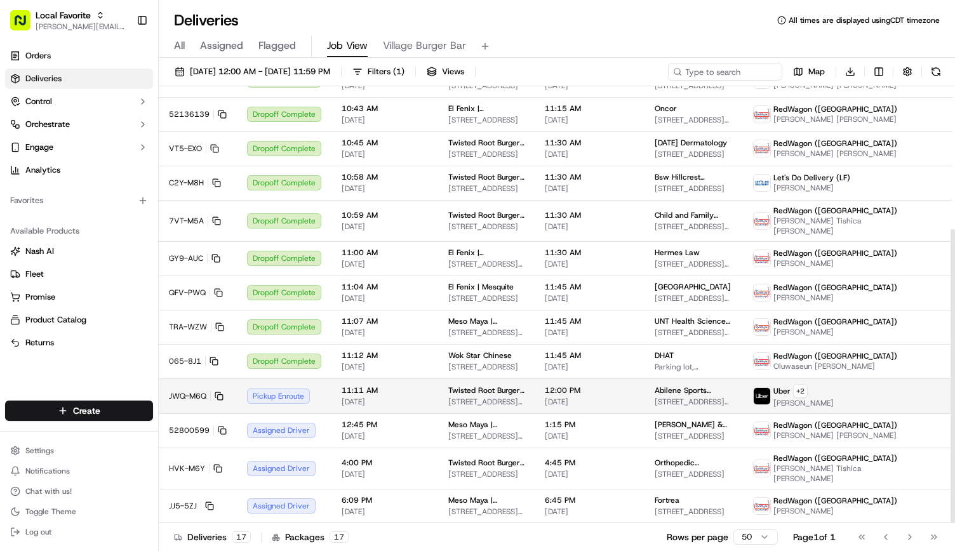
click at [355, 402] on td "11:11 AM [DATE]" at bounding box center [385, 396] width 107 height 35
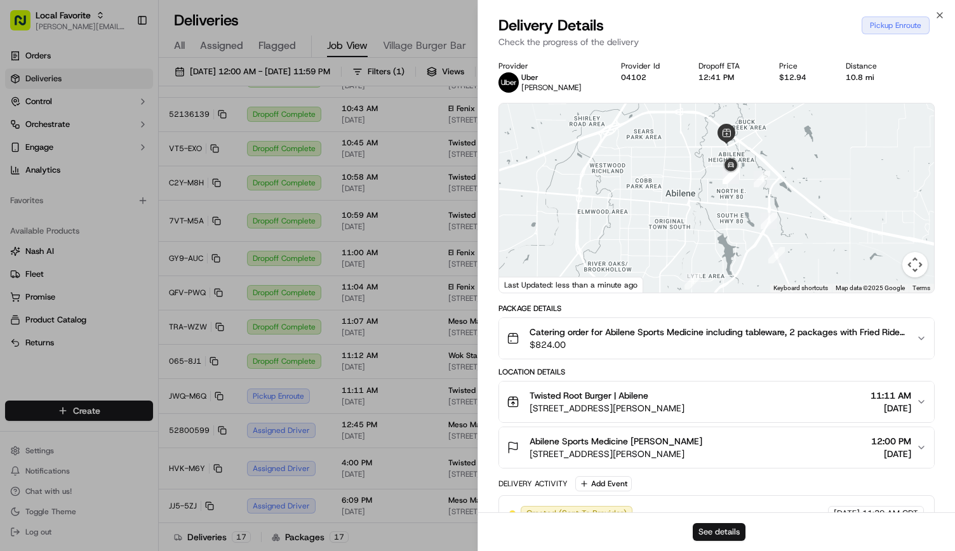
click at [713, 532] on button "See details" at bounding box center [719, 532] width 53 height 18
click at [945, 20] on div "Delivery Details Dropoff Enroute Check the progress of the delivery" at bounding box center [716, 34] width 477 height 38
click at [939, 15] on icon "button" at bounding box center [940, 15] width 10 height 10
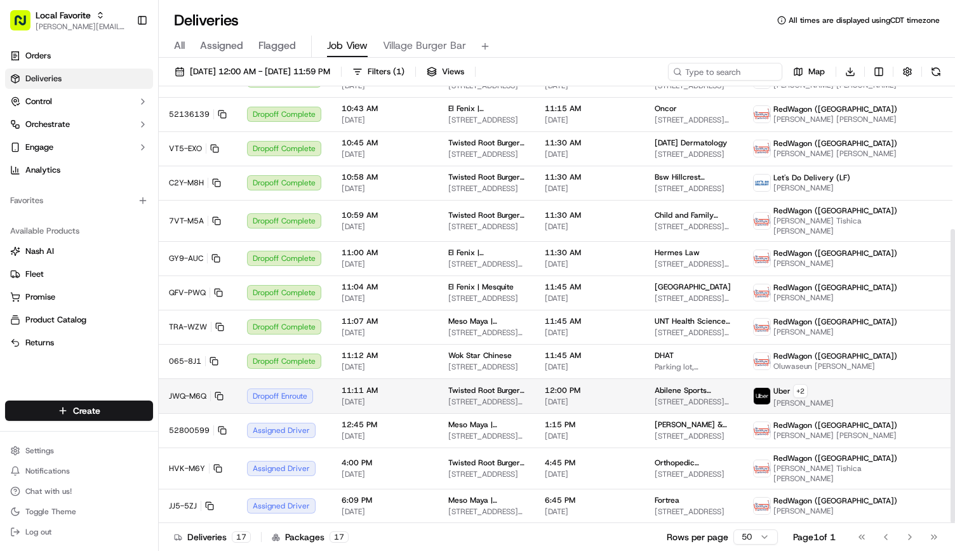
click at [517, 401] on td "Twisted Root Burger | Abilene 2419 N Judge Ely Blvd, Abilene, TX 79601, US" at bounding box center [486, 396] width 97 height 35
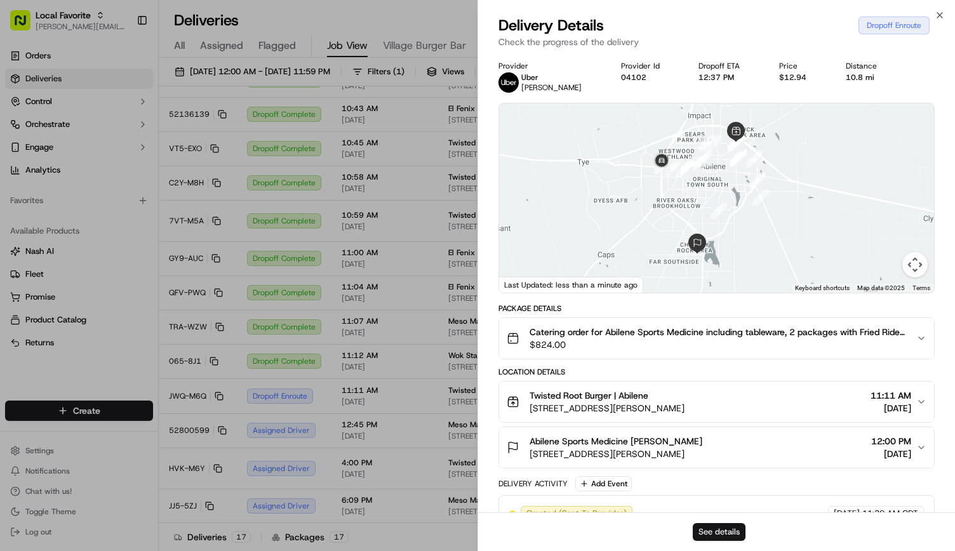
click at [710, 530] on button "See details" at bounding box center [719, 532] width 53 height 18
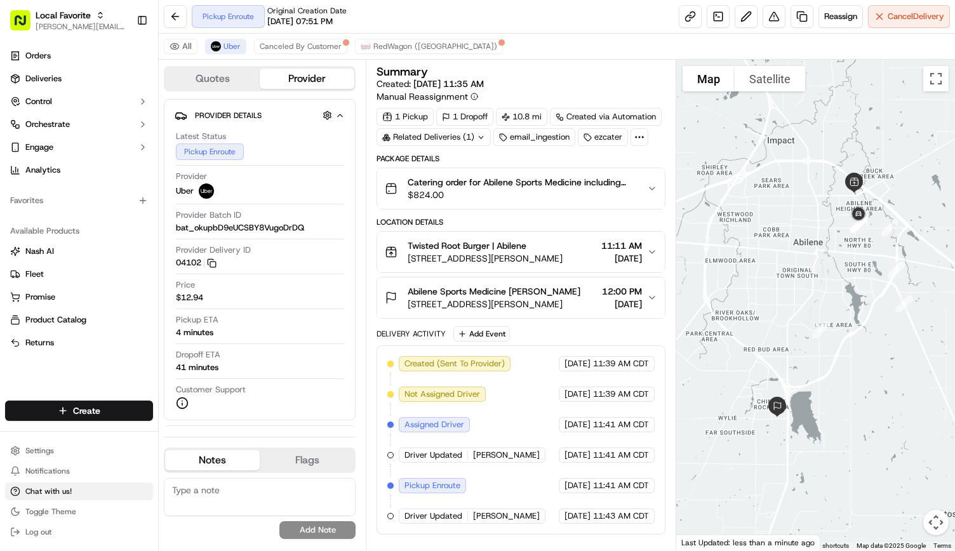
click at [48, 491] on span "Chat with us!" at bounding box center [48, 491] width 46 height 10
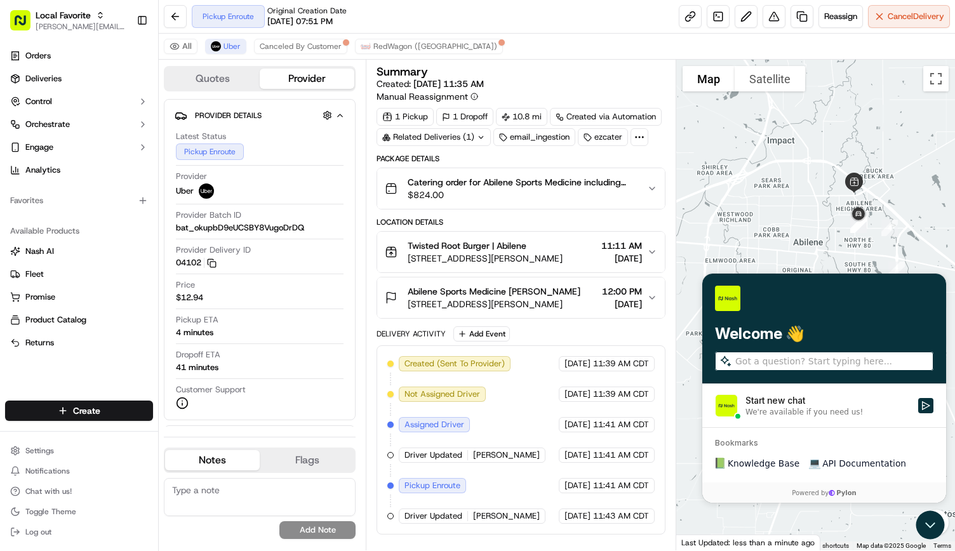
click at [791, 405] on div "Start new chat" at bounding box center [828, 400] width 165 height 13
click at [918, 405] on button "Start new chat We're available if you need us!" at bounding box center [925, 405] width 15 height 15
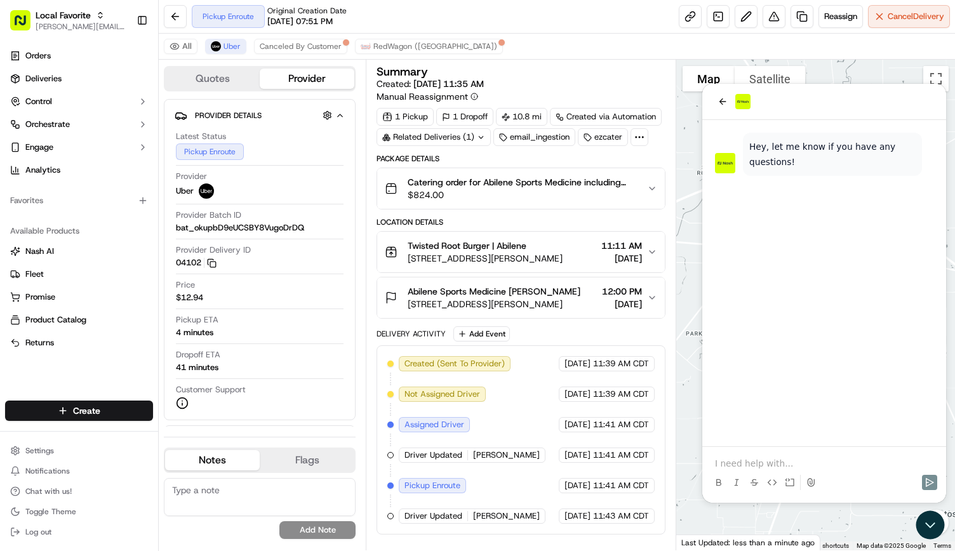
click at [796, 485] on button at bounding box center [789, 482] width 15 height 15
click at [718, 102] on icon "back" at bounding box center [723, 102] width 10 height 10
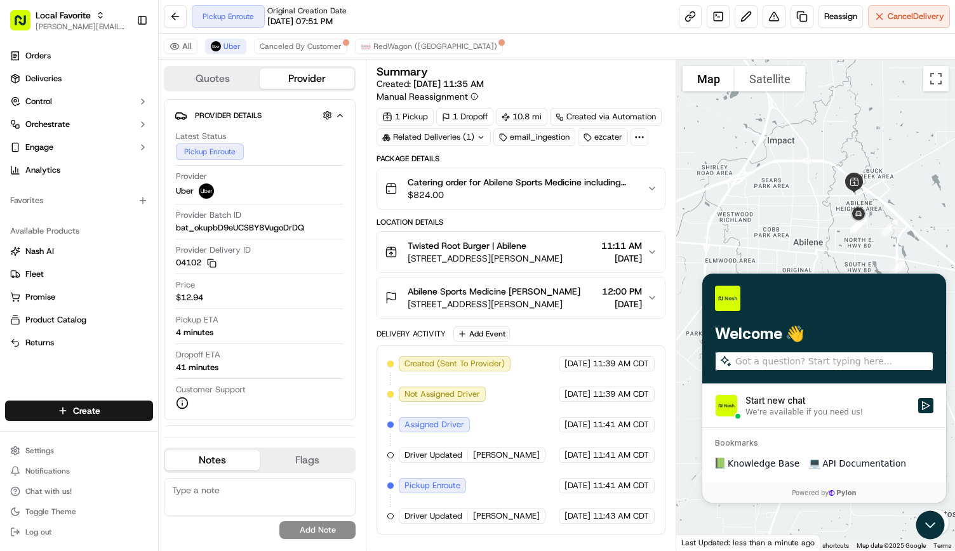
click at [744, 310] on div at bounding box center [824, 297] width 218 height 25
click at [732, 300] on img at bounding box center [727, 297] width 25 height 25
click at [724, 338] on p "Welcome 👋" at bounding box center [824, 333] width 218 height 20
click at [748, 455] on link "📗 Knowledge Base" at bounding box center [757, 463] width 95 height 23
click at [829, 470] on link "💻 API Documentation" at bounding box center [858, 463] width 107 height 23
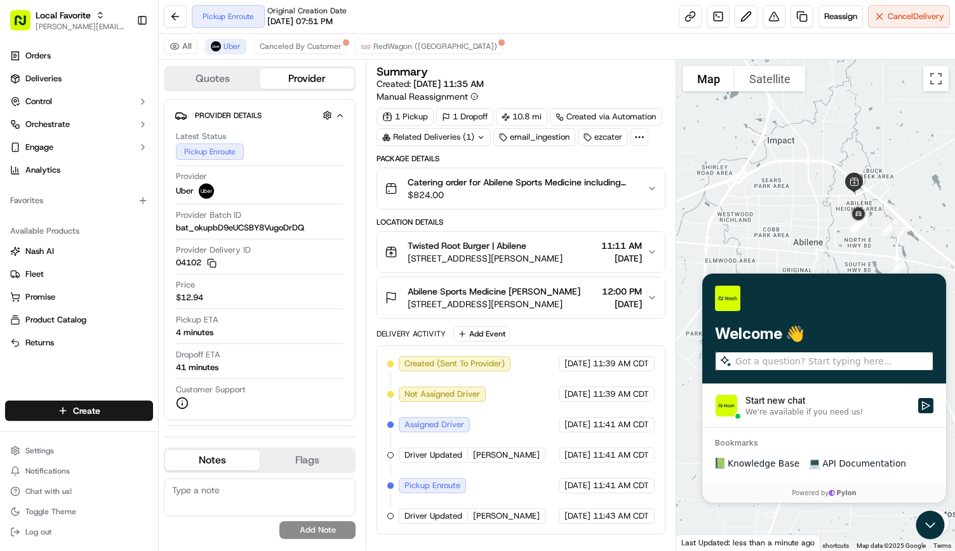
click at [775, 365] on input "search" at bounding box center [833, 360] width 196 height 13
click at [702, 273] on div "Send us a Direct Message via Slack" at bounding box center [702, 273] width 0 height 0
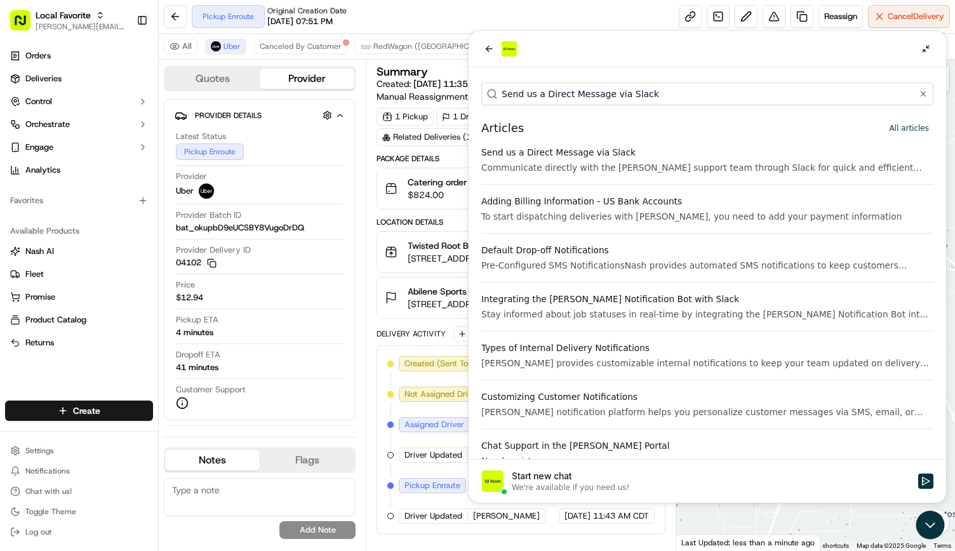
click at [554, 154] on div "Send us a Direct Message via Slack" at bounding box center [707, 152] width 452 height 13
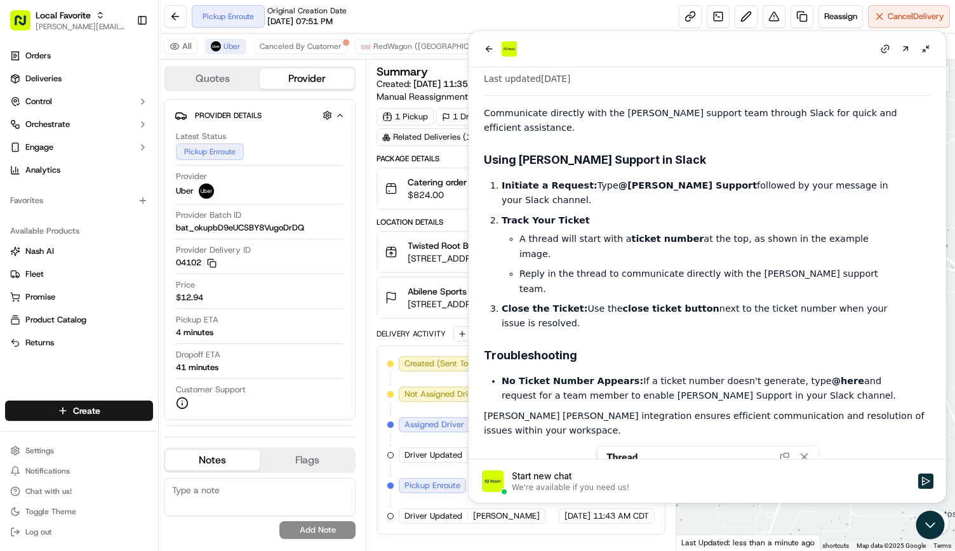
scroll to position [18, 0]
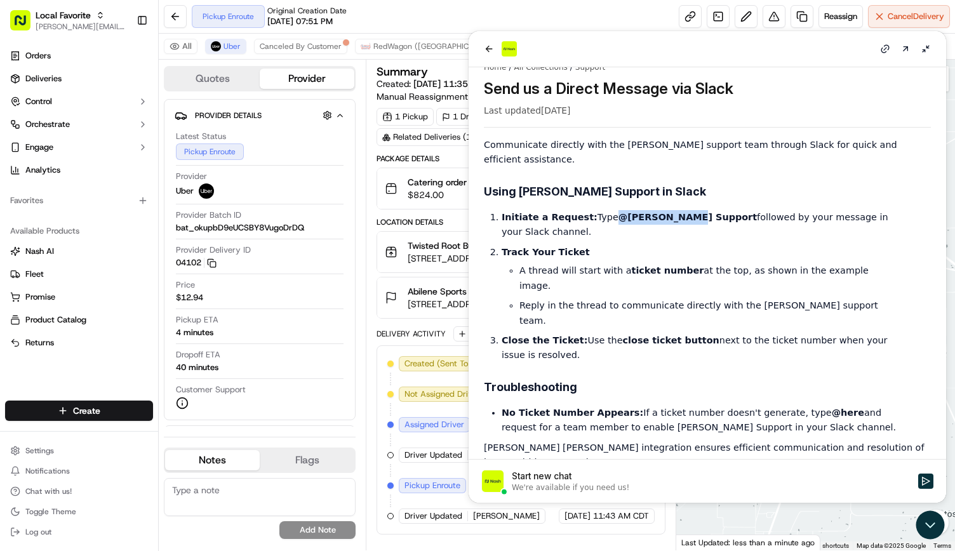
drag, startPoint x: 605, startPoint y: 200, endPoint x: 671, endPoint y: 203, distance: 65.5
click at [671, 212] on strong "@[PERSON_NAME] Support" at bounding box center [688, 217] width 138 height 10
copy strong "@[PERSON_NAME] Support"
click at [931, 48] on button at bounding box center [925, 48] width 15 height 15
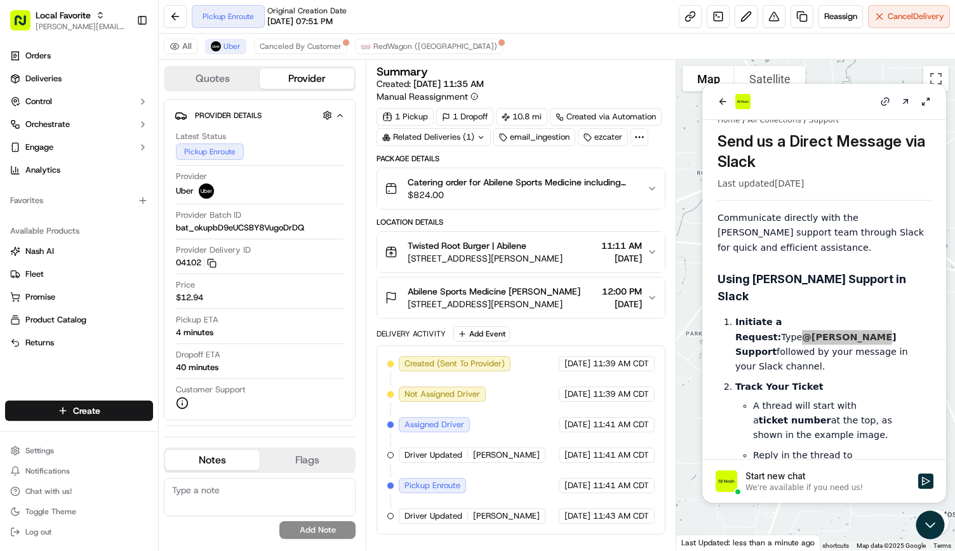
click at [758, 505] on div at bounding box center [815, 305] width 279 height 491
click at [757, 487] on div "We're available if you need us!" at bounding box center [804, 488] width 117 height 10
click at [918, 487] on button "Start new chat We're available if you need us!" at bounding box center [925, 481] width 15 height 15
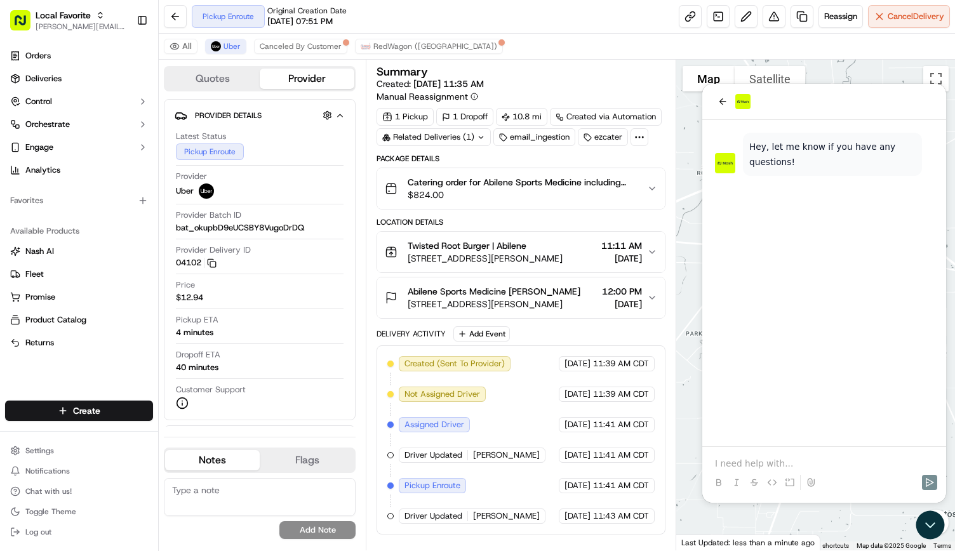
click at [737, 456] on div at bounding box center [825, 471] width 234 height 48
click at [722, 468] on p at bounding box center [824, 463] width 218 height 13
click at [878, 456] on div "Can i get an update on the drivers eta?" at bounding box center [825, 471] width 234 height 48
click at [873, 464] on p "Can i get an update on the drivers eta?" at bounding box center [824, 463] width 218 height 13
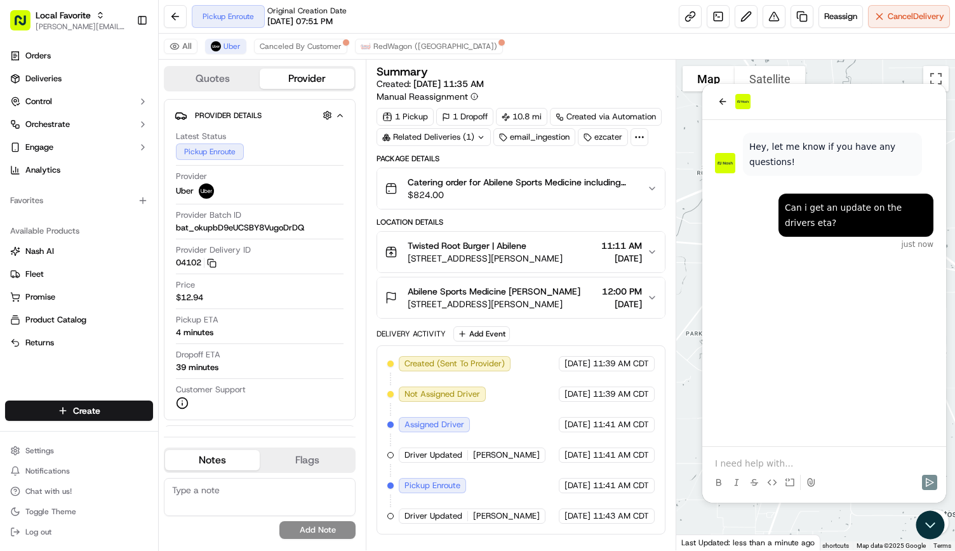
click at [873, 464] on p at bounding box center [824, 463] width 218 height 13
click at [895, 467] on p "[URL][DOMAIN_NAME]" at bounding box center [824, 463] width 218 height 13
click at [901, 486] on div at bounding box center [825, 482] width 234 height 25
click at [885, 403] on div "Can i get an update on the drivers eta? 2 seconds ago Hey, let me know if you h…" at bounding box center [824, 283] width 244 height 326
click at [878, 470] on div at bounding box center [825, 482] width 234 height 25
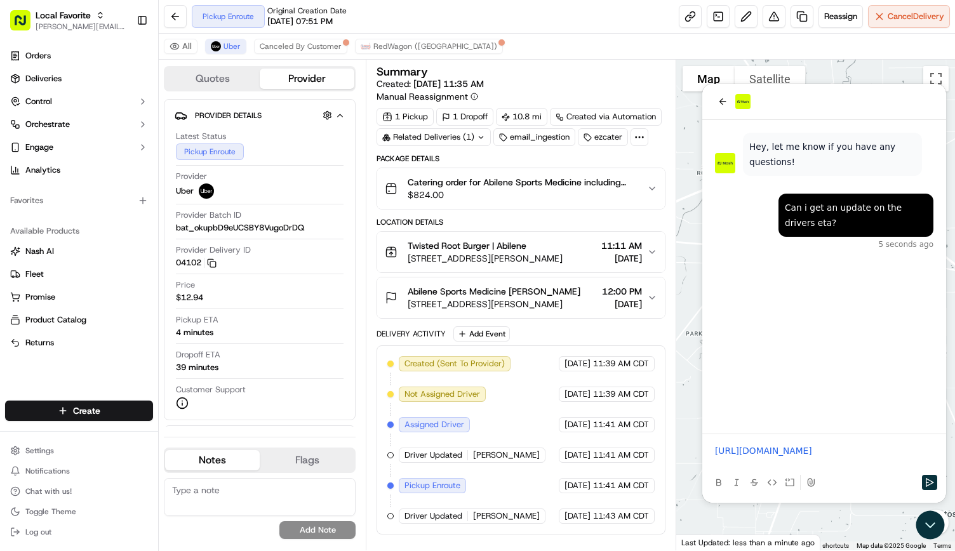
click at [898, 471] on div at bounding box center [825, 482] width 234 height 25
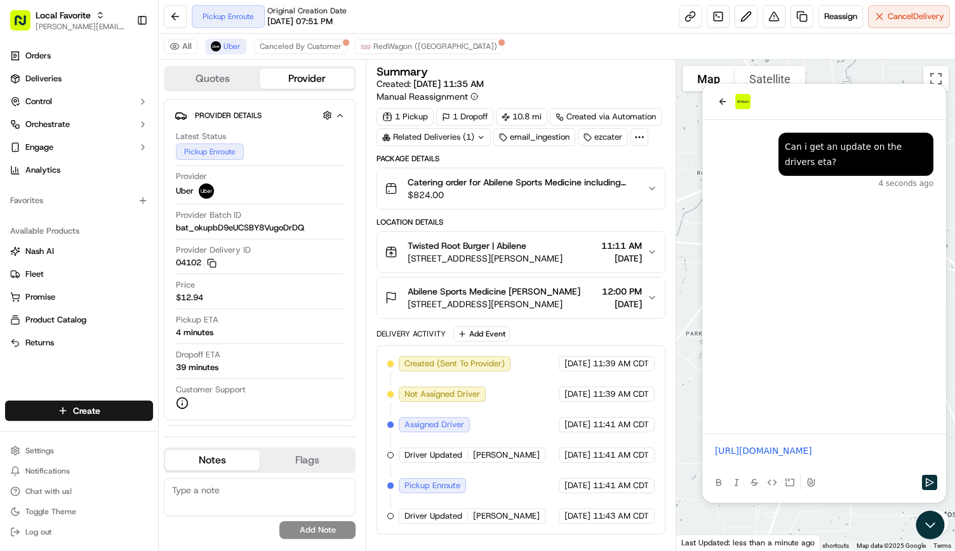
click at [937, 483] on div at bounding box center [825, 482] width 234 height 25
click at [930, 482] on icon "Send" at bounding box center [930, 483] width 10 height 10
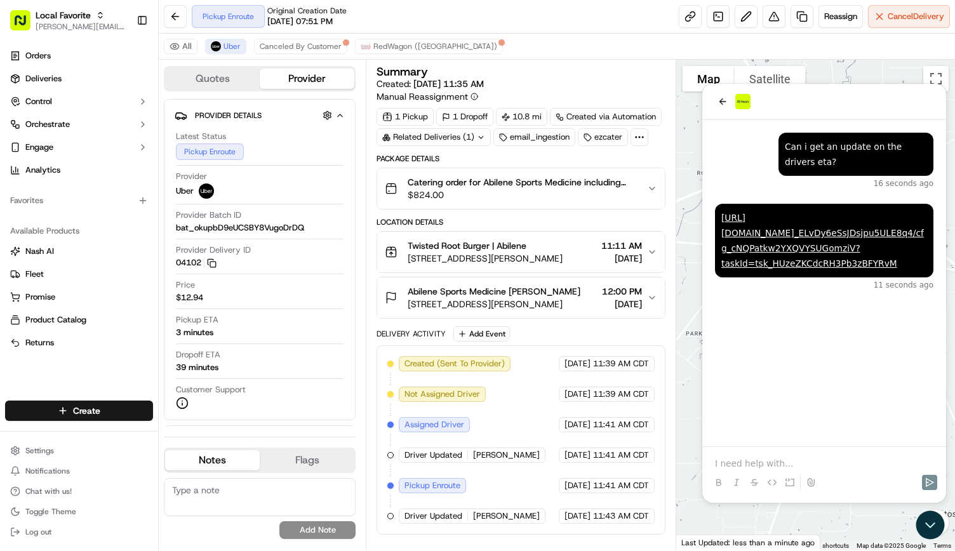
click at [583, 389] on span "[DATE]" at bounding box center [578, 394] width 26 height 11
click at [823, 88] on div at bounding box center [824, 102] width 244 height 36
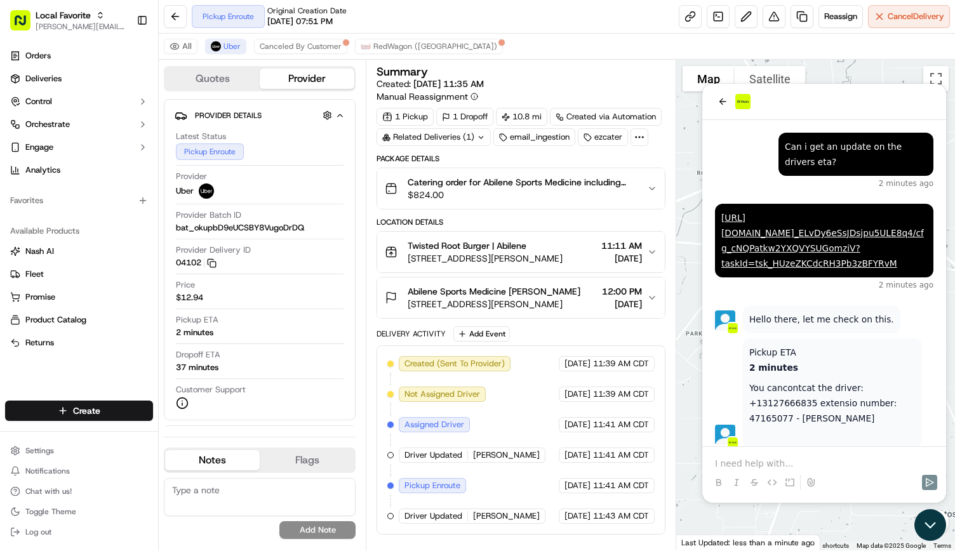
scroll to position [1, 0]
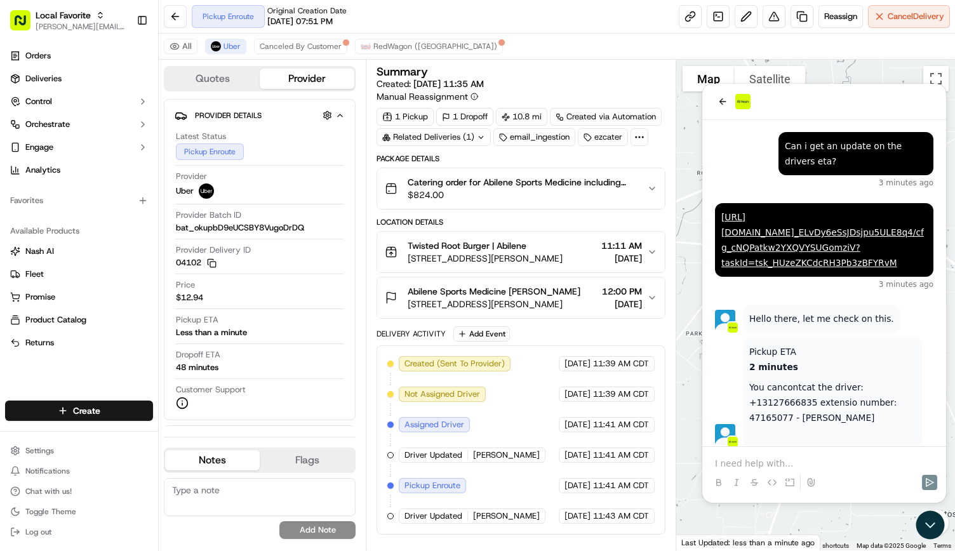
click at [900, 99] on div at bounding box center [824, 101] width 218 height 15
click at [940, 543] on body at bounding box center [932, 526] width 34 height 34
click at [934, 527] on icon "Open customer support" at bounding box center [931, 525] width 32 height 32
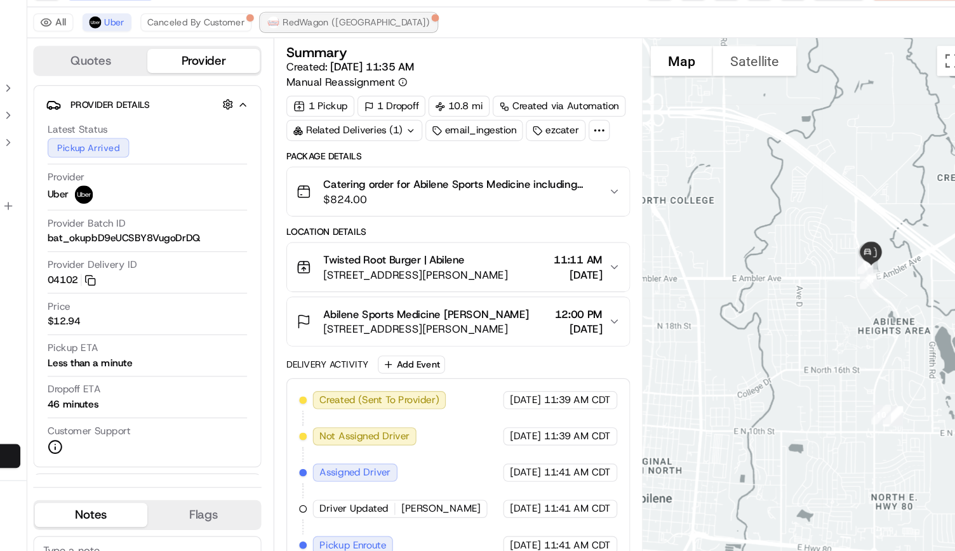
click at [404, 42] on span "RedWagon ([GEOGRAPHIC_DATA])" at bounding box center [435, 46] width 124 height 10
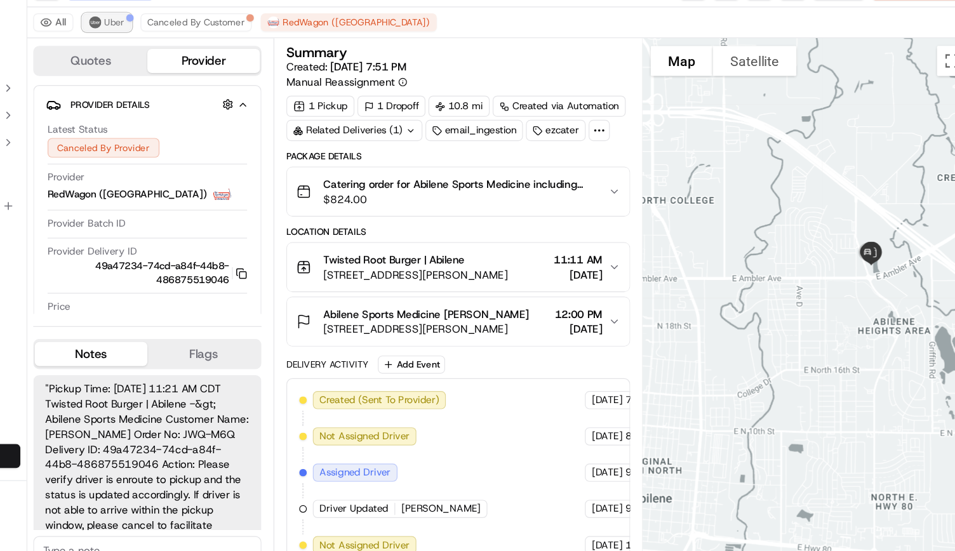
click at [231, 43] on span "Uber" at bounding box center [232, 46] width 17 height 10
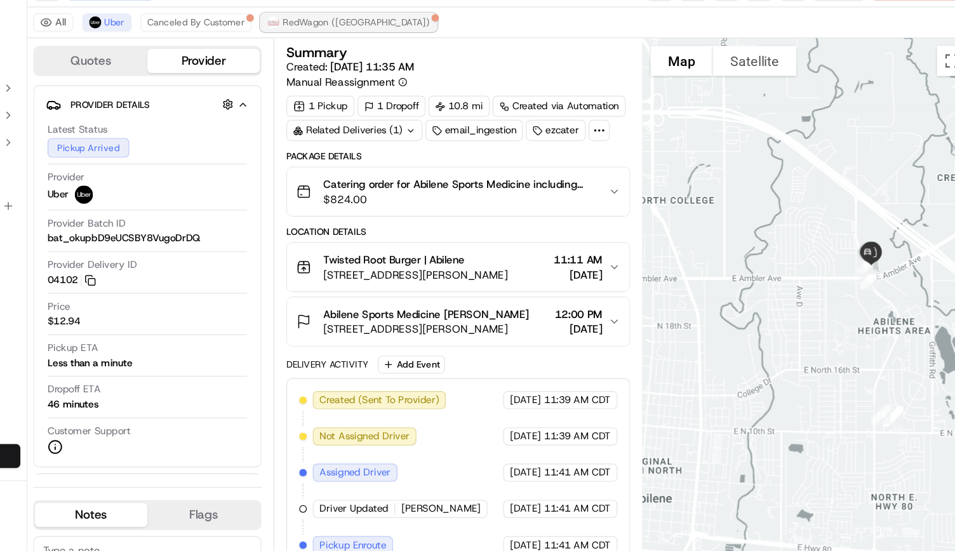
click at [379, 43] on span "RedWagon ([GEOGRAPHIC_DATA])" at bounding box center [435, 46] width 124 height 10
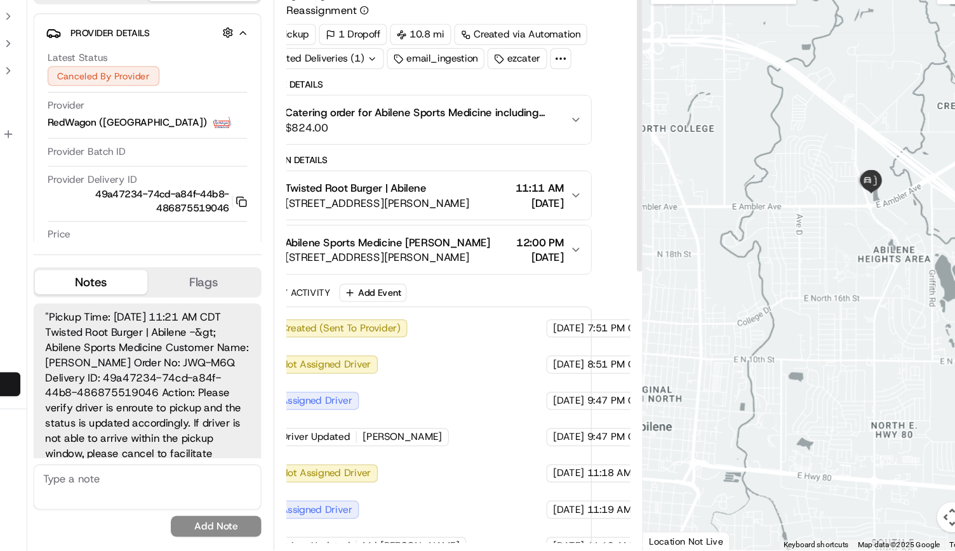
scroll to position [0, 0]
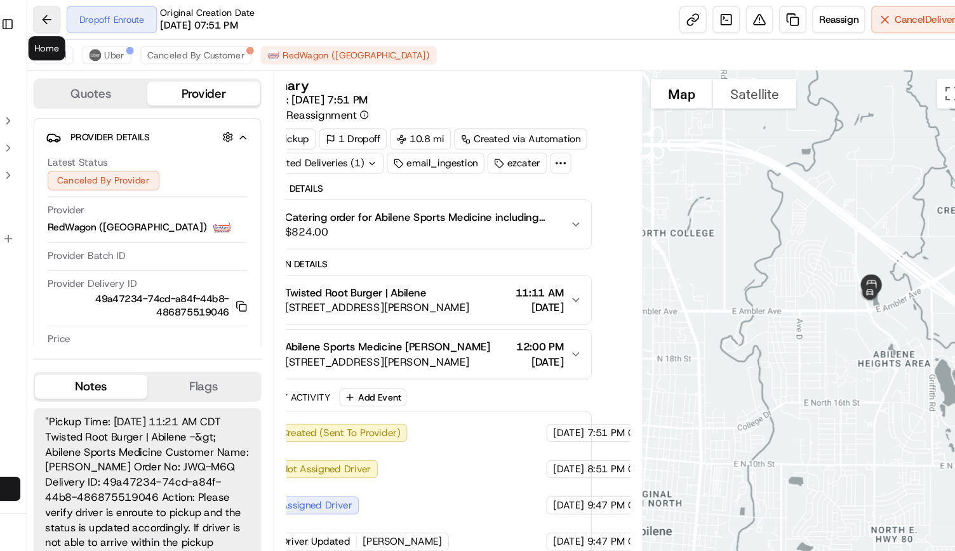
click at [174, 22] on button at bounding box center [175, 16] width 23 height 23
